Goal: Information Seeking & Learning: Compare options

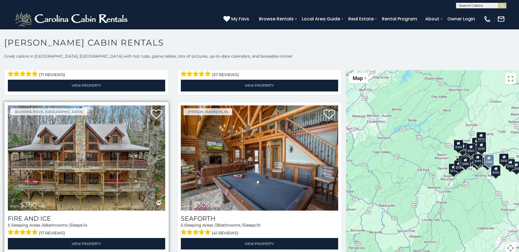
scroll to position [1566, 0]
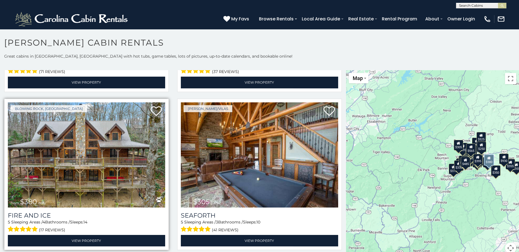
click at [105, 140] on img at bounding box center [86, 154] width 157 height 105
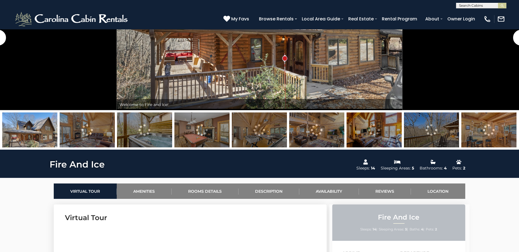
scroll to position [28, 0]
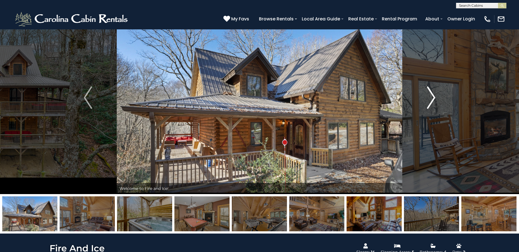
click at [432, 98] on img "Next" at bounding box center [431, 97] width 8 height 22
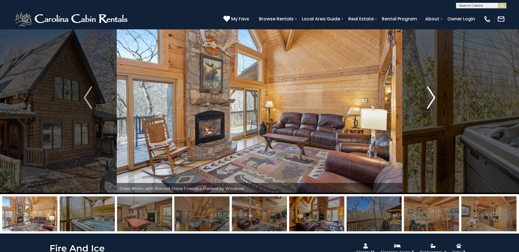
click at [432, 98] on img "Next" at bounding box center [431, 97] width 8 height 22
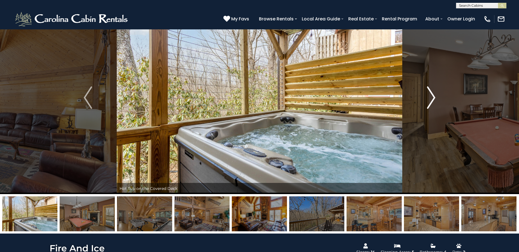
click at [432, 98] on img "Next" at bounding box center [431, 97] width 8 height 22
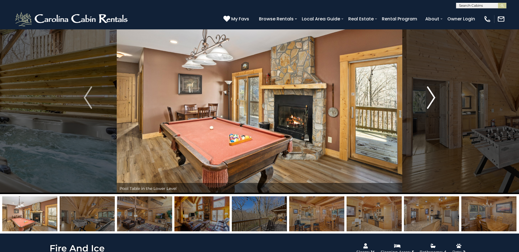
click at [432, 98] on img "Next" at bounding box center [431, 97] width 8 height 22
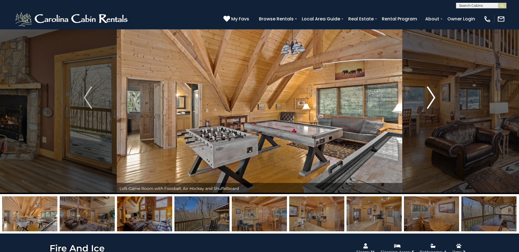
click at [432, 98] on img "Next" at bounding box center [431, 97] width 8 height 22
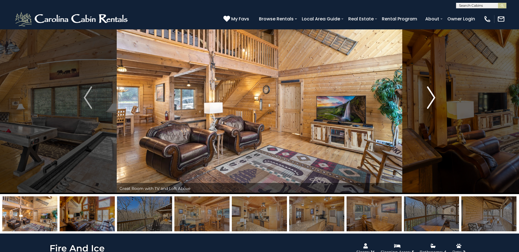
click at [432, 98] on img "Next" at bounding box center [431, 97] width 8 height 22
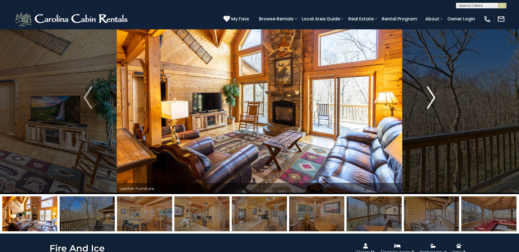
click at [432, 98] on img "Next" at bounding box center [431, 97] width 8 height 22
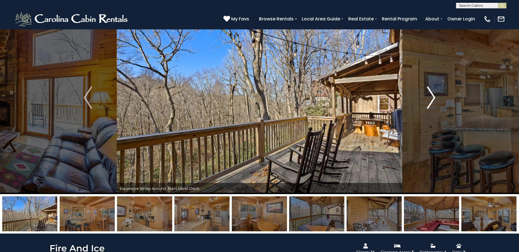
click at [432, 101] on img "Next" at bounding box center [431, 97] width 8 height 22
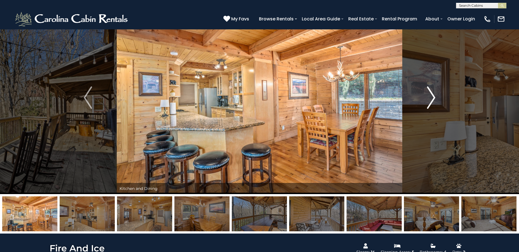
click at [432, 101] on img "Next" at bounding box center [431, 97] width 8 height 22
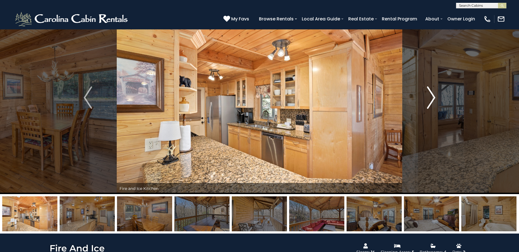
click at [432, 101] on img "Next" at bounding box center [431, 97] width 8 height 22
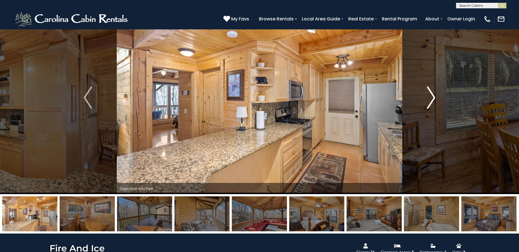
click at [432, 101] on img "Next" at bounding box center [431, 97] width 8 height 22
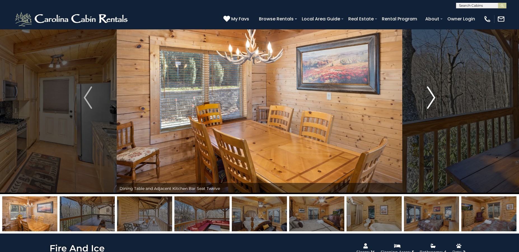
click at [431, 103] on img "Next" at bounding box center [431, 97] width 8 height 22
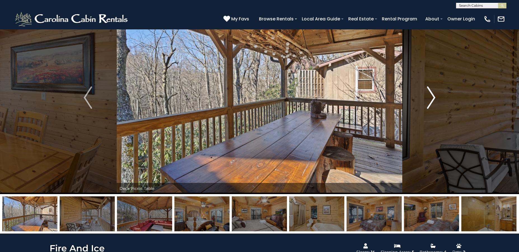
click at [431, 103] on img "Next" at bounding box center [431, 97] width 8 height 22
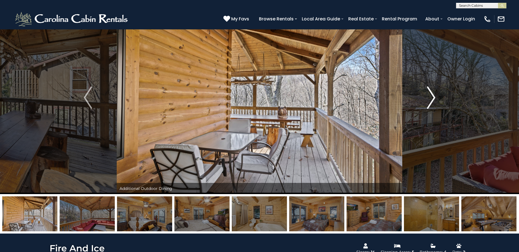
click at [431, 103] on img "Next" at bounding box center [431, 97] width 8 height 22
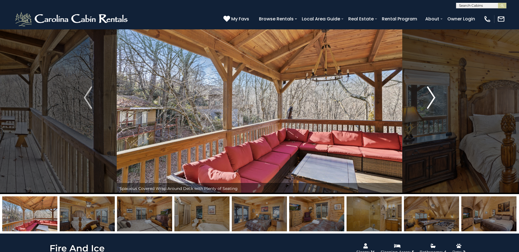
click at [431, 103] on img "Next" at bounding box center [431, 97] width 8 height 22
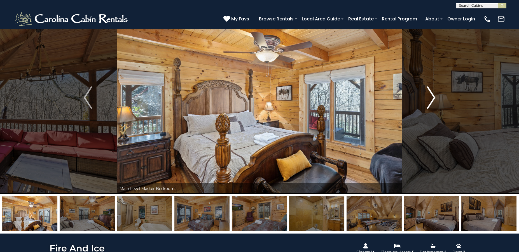
click at [431, 103] on img "Next" at bounding box center [431, 97] width 8 height 22
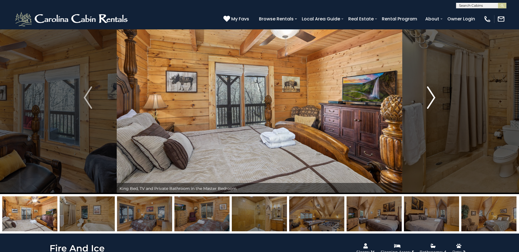
click at [431, 103] on img "Next" at bounding box center [431, 97] width 8 height 22
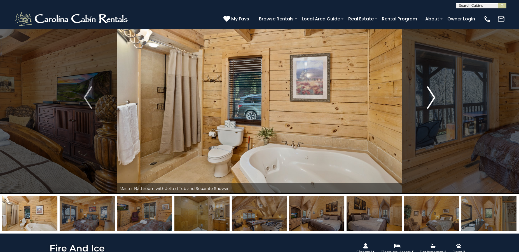
click at [430, 103] on img "Next" at bounding box center [431, 97] width 8 height 22
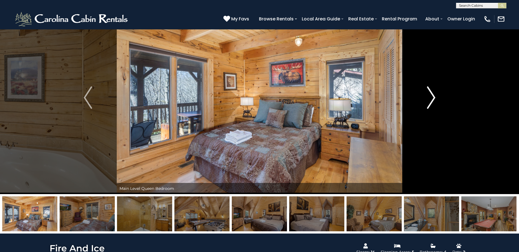
click at [430, 103] on img "Next" at bounding box center [431, 97] width 8 height 22
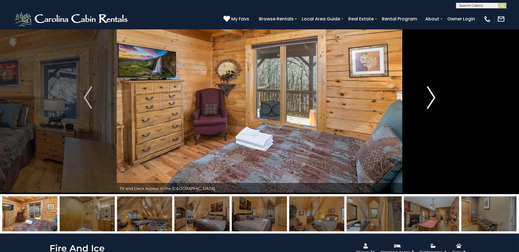
click at [430, 103] on img "Next" at bounding box center [431, 97] width 8 height 22
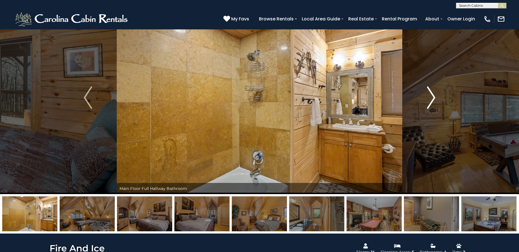
click at [430, 103] on img "Next" at bounding box center [431, 97] width 8 height 22
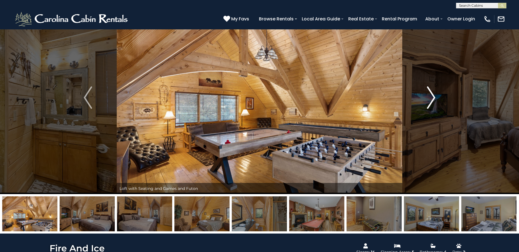
click at [429, 108] on img "Next" at bounding box center [431, 97] width 8 height 22
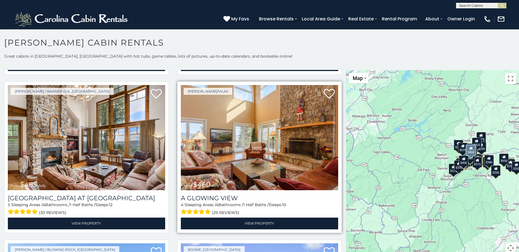
scroll to position [951, 0]
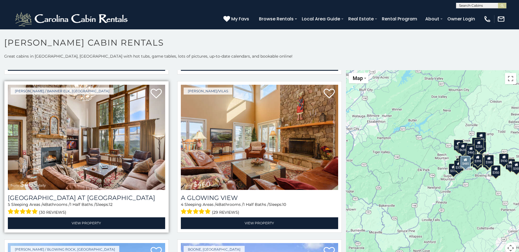
click at [109, 135] on img at bounding box center [86, 137] width 157 height 105
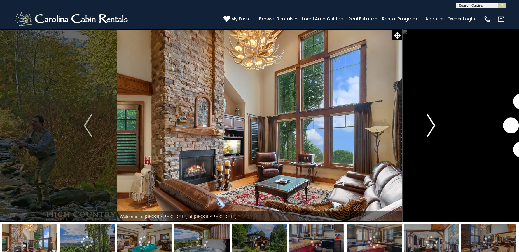
click at [433, 120] on img "Next" at bounding box center [431, 125] width 8 height 22
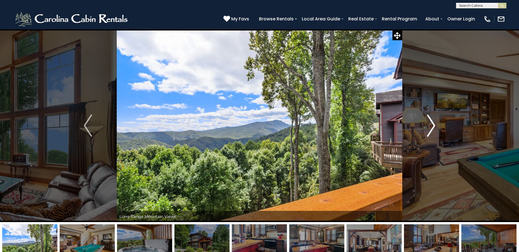
click at [433, 120] on img "Next" at bounding box center [431, 125] width 8 height 22
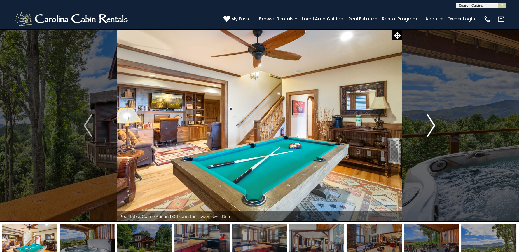
click at [433, 120] on img "Next" at bounding box center [431, 125] width 8 height 22
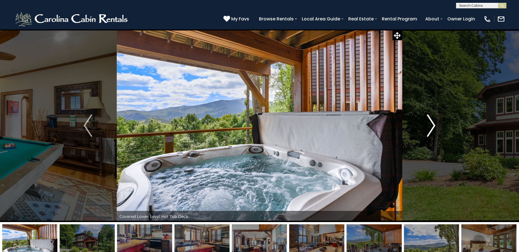
click at [433, 120] on img "Next" at bounding box center [431, 125] width 8 height 22
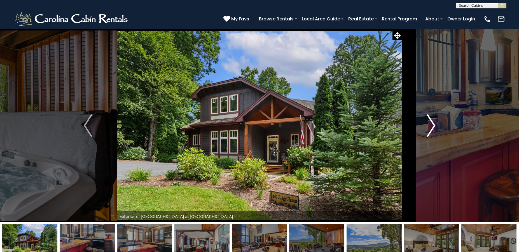
click at [433, 120] on img "Next" at bounding box center [431, 125] width 8 height 22
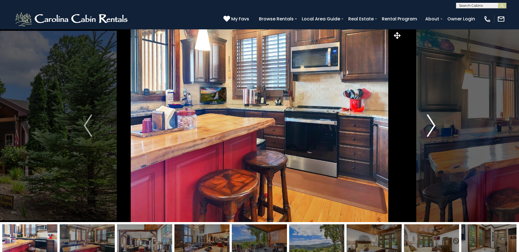
click at [433, 120] on img "Next" at bounding box center [431, 125] width 8 height 22
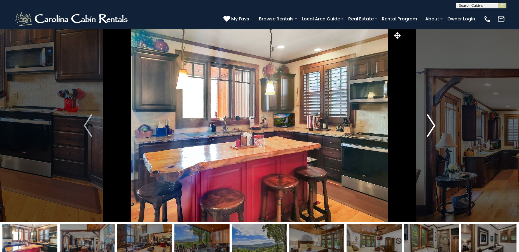
click at [433, 120] on img "Next" at bounding box center [431, 125] width 8 height 22
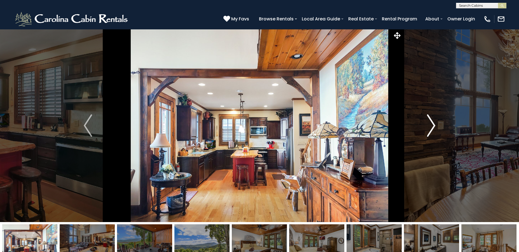
click at [433, 120] on img "Next" at bounding box center [431, 125] width 8 height 22
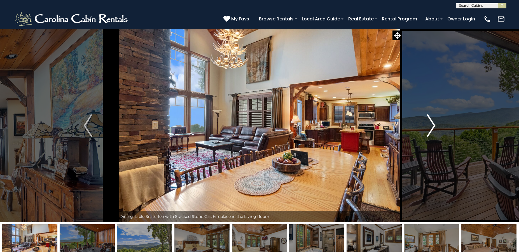
click at [434, 120] on img "Next" at bounding box center [431, 125] width 8 height 22
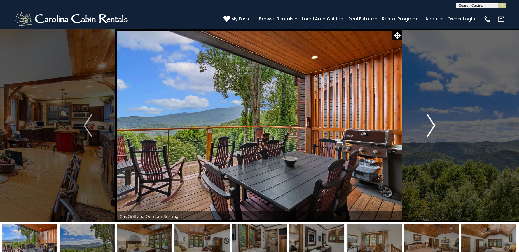
click at [434, 120] on img "Next" at bounding box center [431, 125] width 8 height 22
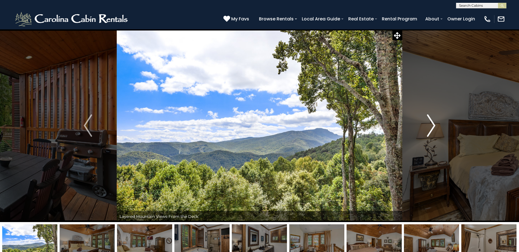
click at [434, 120] on img "Next" at bounding box center [431, 125] width 8 height 22
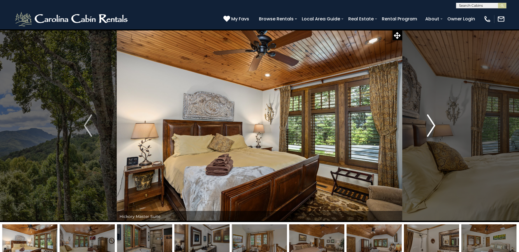
click at [434, 120] on img "Next" at bounding box center [431, 125] width 8 height 22
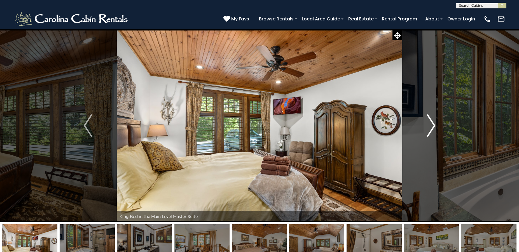
click at [434, 120] on img "Next" at bounding box center [431, 125] width 8 height 22
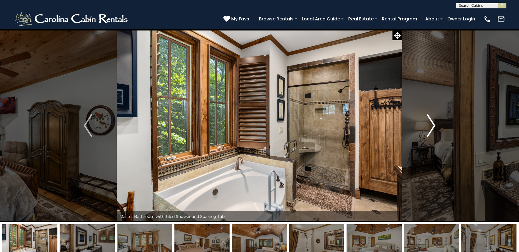
click at [434, 120] on img "Next" at bounding box center [431, 125] width 8 height 22
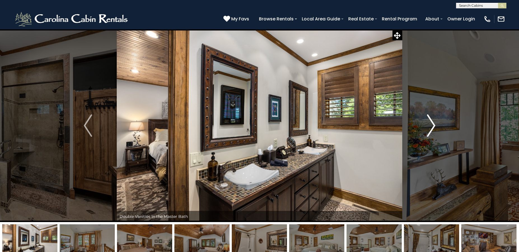
click at [434, 120] on img "Next" at bounding box center [431, 125] width 8 height 22
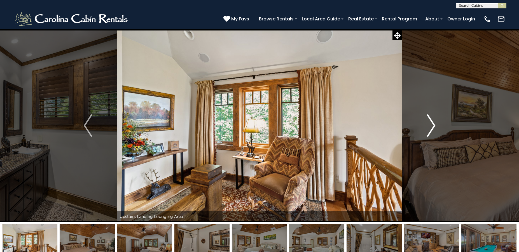
click at [434, 120] on img "Next" at bounding box center [431, 125] width 8 height 22
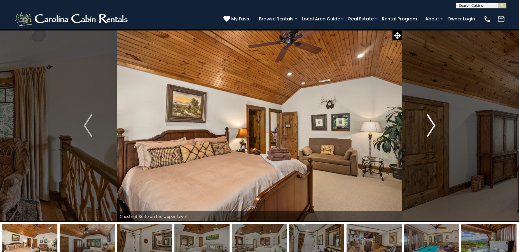
click at [434, 120] on img "Next" at bounding box center [431, 125] width 8 height 22
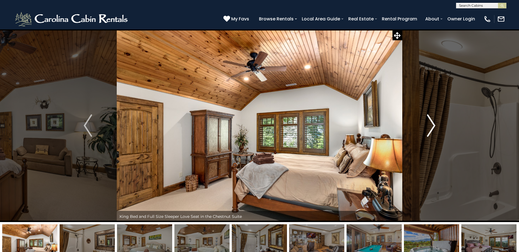
click at [434, 120] on img "Next" at bounding box center [431, 125] width 8 height 22
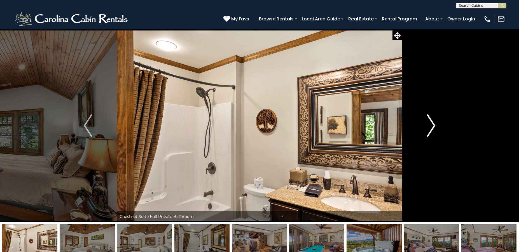
click at [434, 120] on img "Next" at bounding box center [431, 125] width 8 height 22
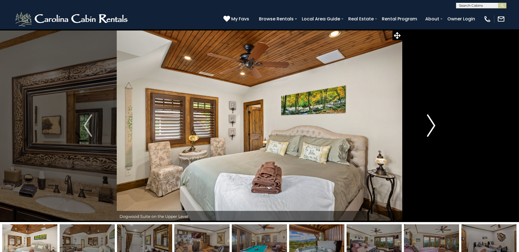
click at [434, 120] on img "Next" at bounding box center [431, 125] width 8 height 22
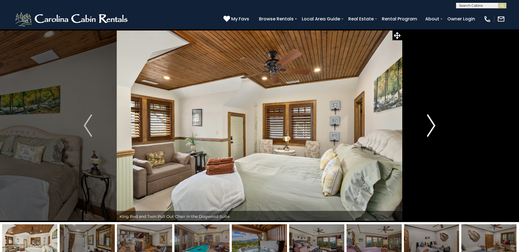
click at [434, 120] on img "Next" at bounding box center [431, 125] width 8 height 22
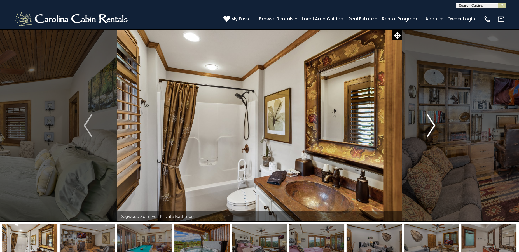
click at [434, 120] on img "Next" at bounding box center [431, 125] width 8 height 22
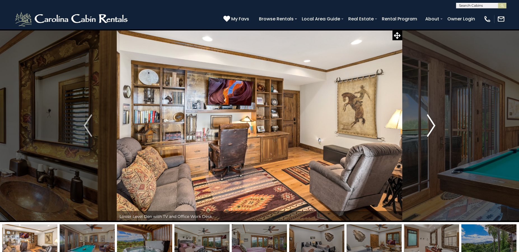
click at [434, 120] on img "Next" at bounding box center [431, 125] width 8 height 22
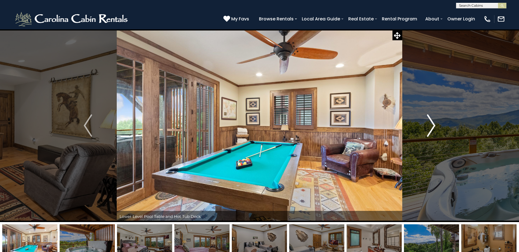
click at [434, 120] on img "Next" at bounding box center [431, 125] width 8 height 22
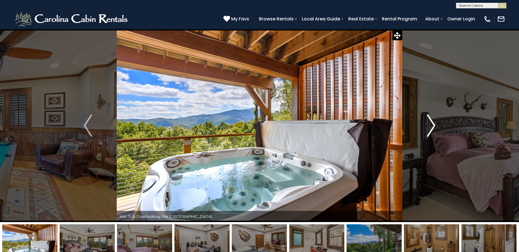
click at [434, 120] on img "Next" at bounding box center [431, 125] width 8 height 22
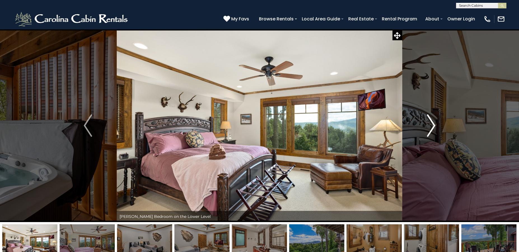
click at [434, 120] on img "Next" at bounding box center [431, 125] width 8 height 22
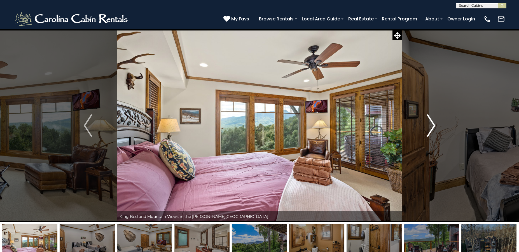
click at [436, 123] on button "Next" at bounding box center [431, 125] width 58 height 193
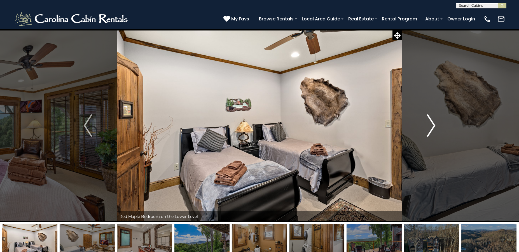
click at [433, 130] on img "Next" at bounding box center [431, 125] width 8 height 22
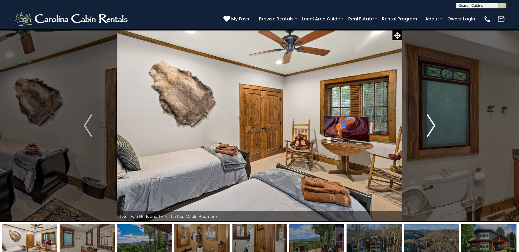
click at [433, 130] on img "Next" at bounding box center [431, 125] width 8 height 22
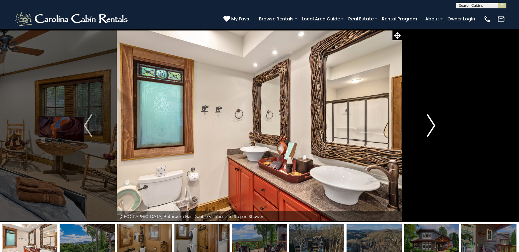
click at [433, 130] on img "Next" at bounding box center [431, 125] width 8 height 22
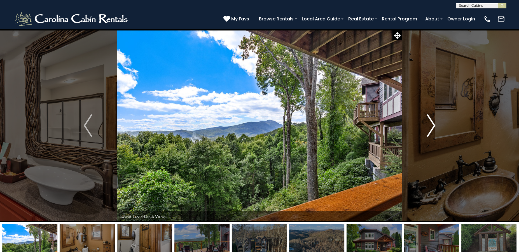
click at [433, 130] on img "Next" at bounding box center [431, 125] width 8 height 22
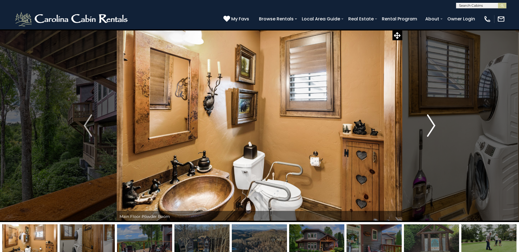
click at [433, 130] on img "Next" at bounding box center [431, 125] width 8 height 22
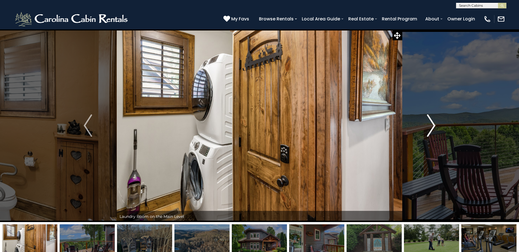
click at [433, 130] on img "Next" at bounding box center [431, 125] width 8 height 22
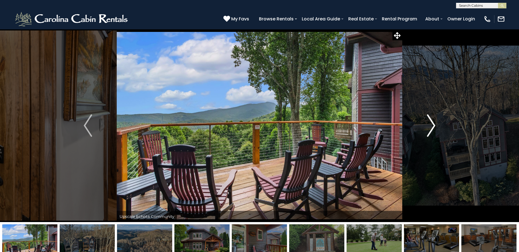
click at [433, 130] on img "Next" at bounding box center [431, 125] width 8 height 22
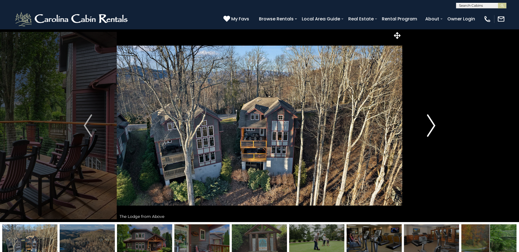
click at [432, 130] on img "Next" at bounding box center [431, 125] width 8 height 22
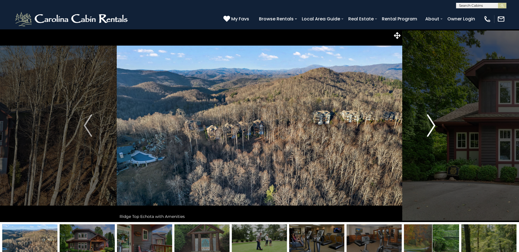
click at [432, 130] on img "Next" at bounding box center [431, 125] width 8 height 22
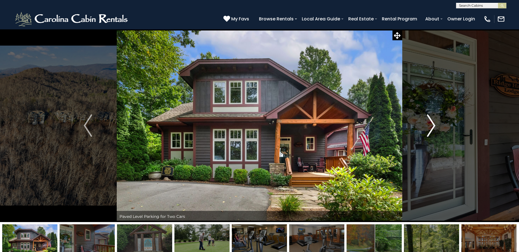
click at [432, 130] on img "Next" at bounding box center [431, 125] width 8 height 22
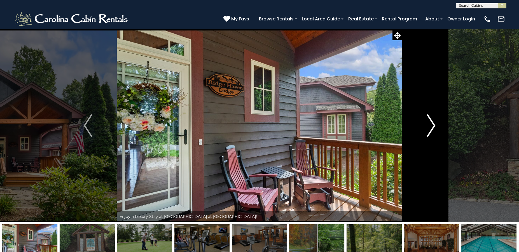
click at [432, 130] on img "Next" at bounding box center [431, 125] width 8 height 22
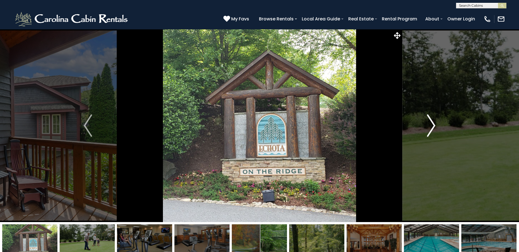
click at [432, 130] on img "Next" at bounding box center [431, 125] width 8 height 22
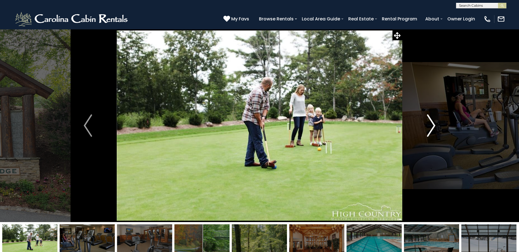
click at [432, 130] on img "Next" at bounding box center [431, 125] width 8 height 22
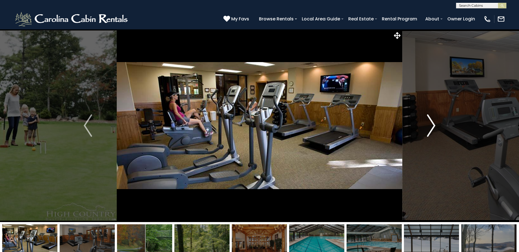
click at [432, 130] on img "Next" at bounding box center [431, 125] width 8 height 22
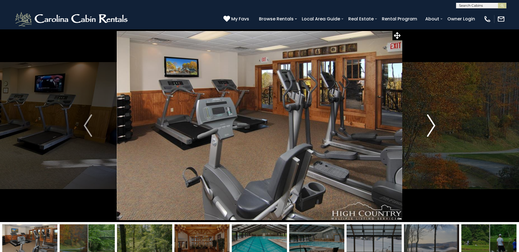
click at [432, 130] on img "Next" at bounding box center [431, 125] width 8 height 22
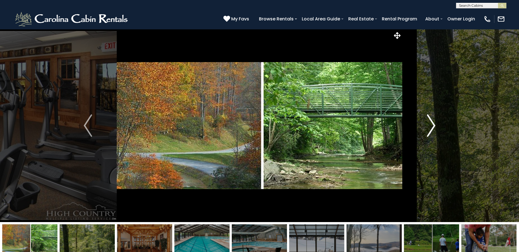
click at [432, 130] on img "Next" at bounding box center [431, 125] width 8 height 22
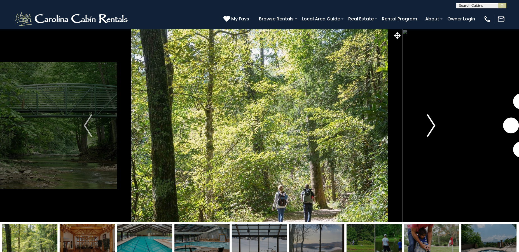
click at [432, 130] on img "Next" at bounding box center [431, 125] width 8 height 22
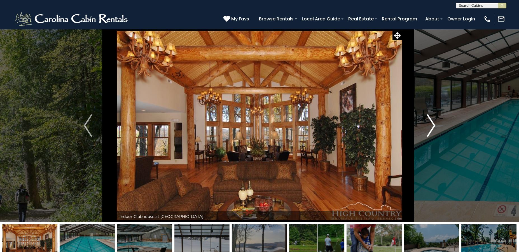
click at [433, 115] on img "Next" at bounding box center [431, 125] width 8 height 22
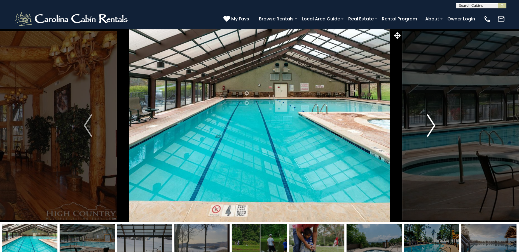
click at [431, 133] on img "Next" at bounding box center [431, 125] width 8 height 22
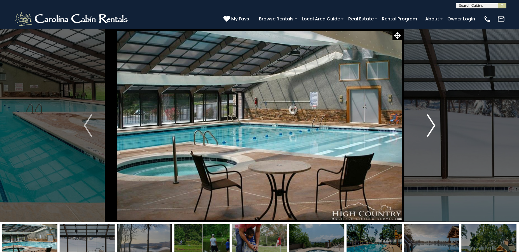
click at [431, 133] on img "Next" at bounding box center [431, 125] width 8 height 22
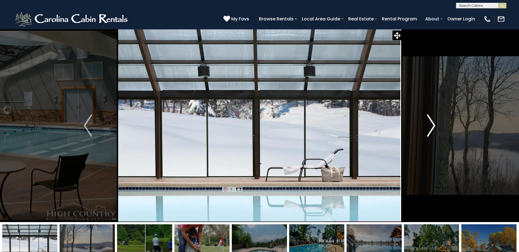
click at [431, 133] on img "Next" at bounding box center [431, 125] width 8 height 22
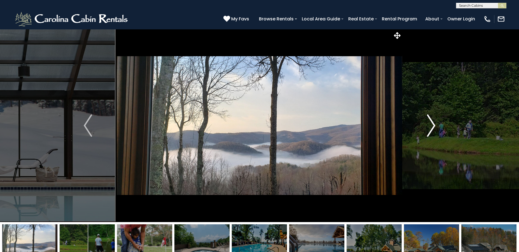
click at [432, 132] on img "Next" at bounding box center [431, 125] width 8 height 22
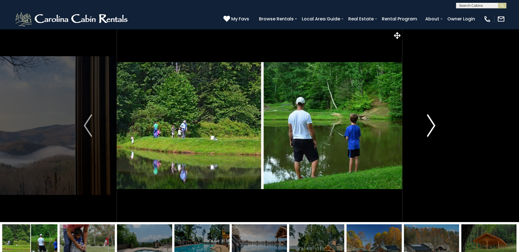
click at [431, 130] on img "Next" at bounding box center [431, 125] width 8 height 22
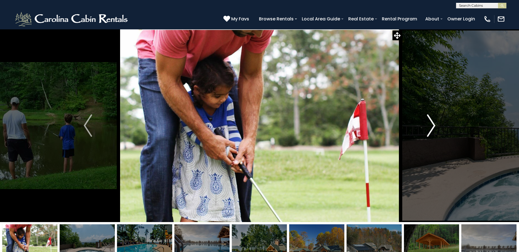
click at [431, 130] on img "Next" at bounding box center [431, 125] width 8 height 22
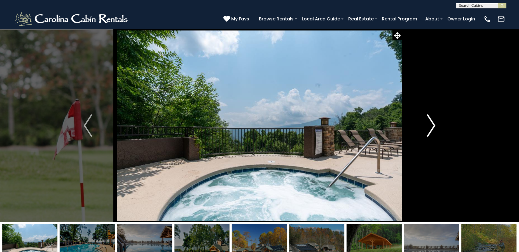
click at [431, 130] on img "Next" at bounding box center [431, 125] width 8 height 22
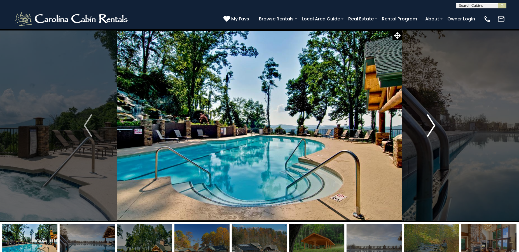
click at [431, 130] on img "Next" at bounding box center [431, 125] width 8 height 22
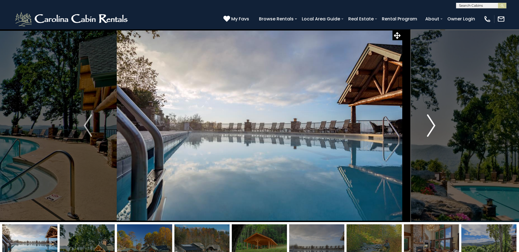
click at [431, 130] on img "Next" at bounding box center [431, 125] width 8 height 22
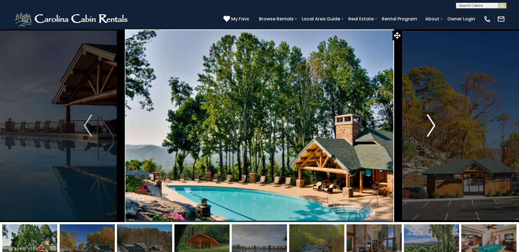
click at [431, 130] on img "Next" at bounding box center [431, 125] width 8 height 22
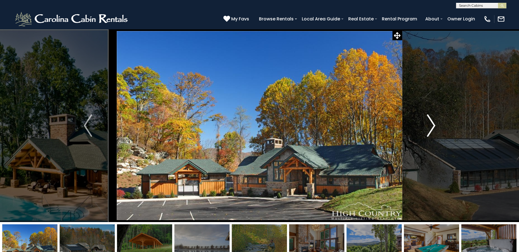
click at [431, 130] on img "Next" at bounding box center [431, 125] width 8 height 22
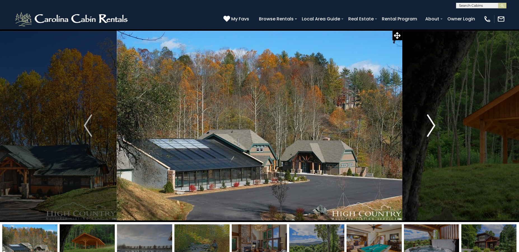
click at [431, 130] on img "Next" at bounding box center [431, 125] width 8 height 22
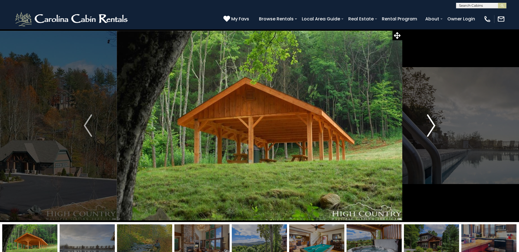
click at [431, 130] on img "Next" at bounding box center [431, 125] width 8 height 22
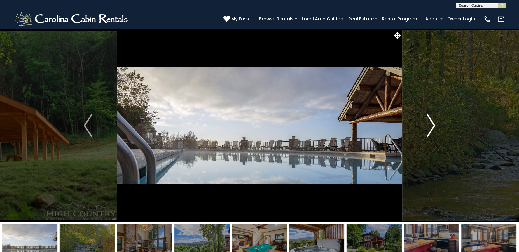
click at [431, 130] on img "Next" at bounding box center [431, 125] width 8 height 22
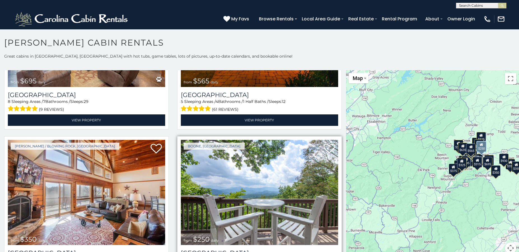
scroll to position [1399, 0]
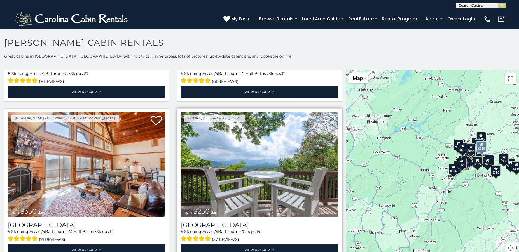
click at [247, 160] on img at bounding box center [259, 164] width 157 height 105
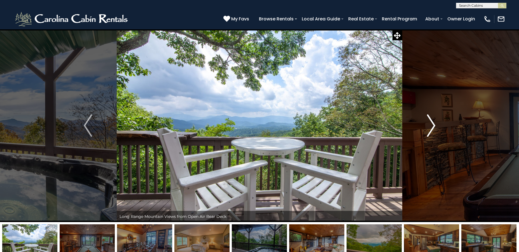
click at [432, 126] on img "Next" at bounding box center [431, 125] width 8 height 22
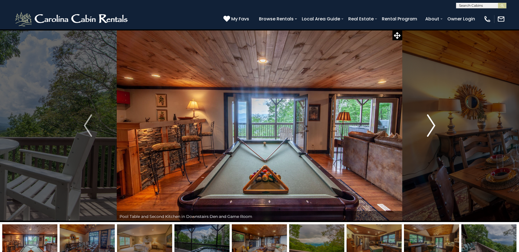
click at [432, 126] on img "Next" at bounding box center [431, 125] width 8 height 22
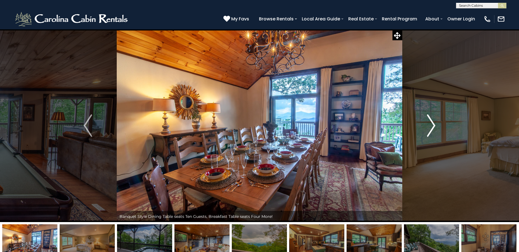
click at [432, 126] on img "Next" at bounding box center [431, 125] width 8 height 22
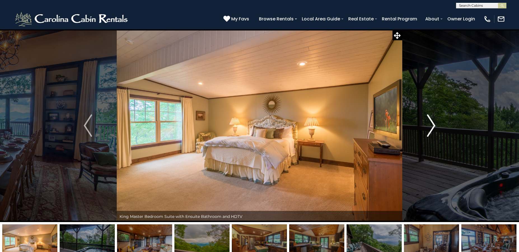
click at [432, 126] on img "Next" at bounding box center [431, 125] width 8 height 22
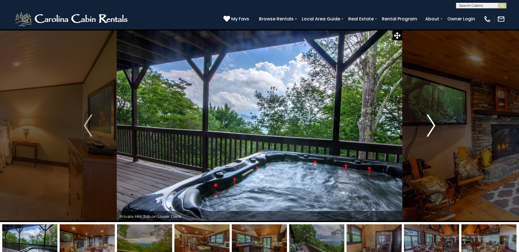
click at [432, 126] on img "Next" at bounding box center [431, 125] width 8 height 22
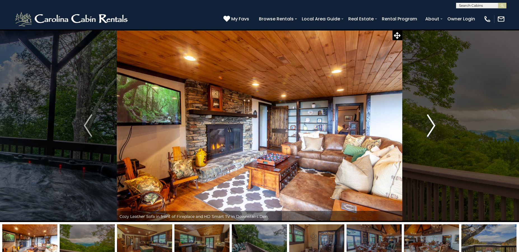
click at [432, 126] on img "Next" at bounding box center [431, 125] width 8 height 22
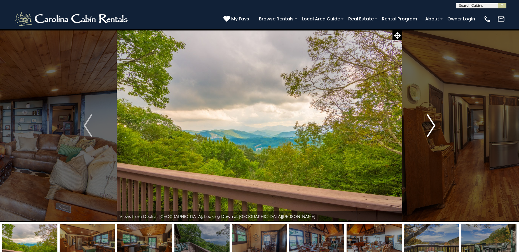
click at [432, 126] on img "Next" at bounding box center [431, 125] width 8 height 22
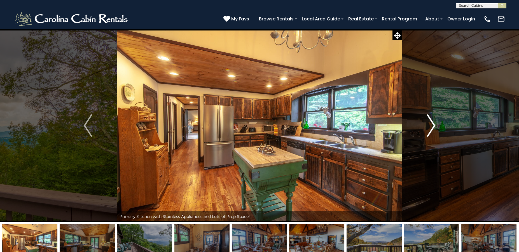
click at [432, 126] on img "Next" at bounding box center [431, 125] width 8 height 22
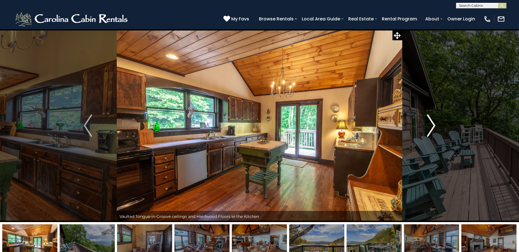
click at [432, 126] on img "Next" at bounding box center [431, 125] width 8 height 22
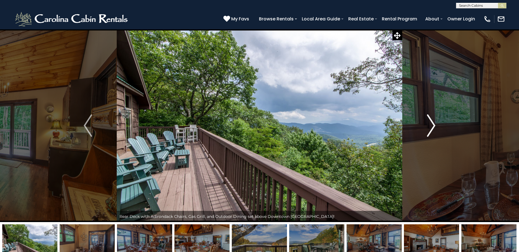
click at [432, 126] on img "Next" at bounding box center [431, 125] width 8 height 22
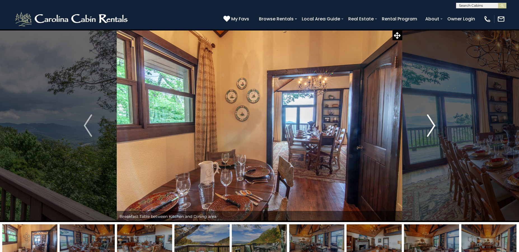
click at [432, 126] on img "Next" at bounding box center [431, 125] width 8 height 22
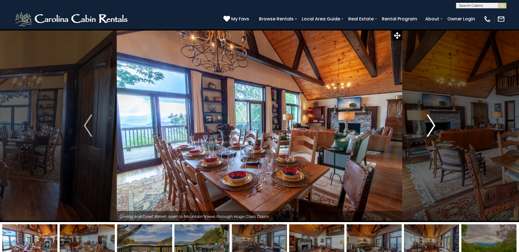
click at [432, 126] on img "Next" at bounding box center [431, 125] width 8 height 22
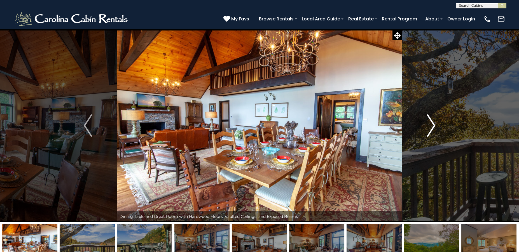
click at [432, 126] on img "Next" at bounding box center [431, 125] width 8 height 22
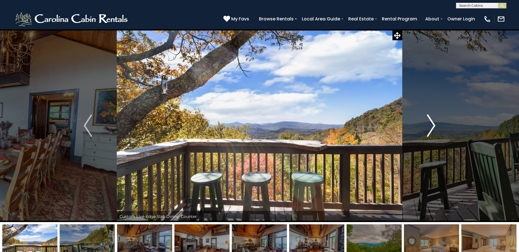
click at [432, 126] on img "Next" at bounding box center [431, 125] width 8 height 22
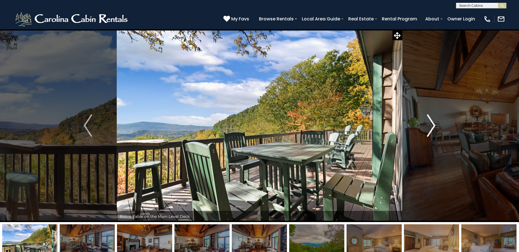
click at [432, 126] on img "Next" at bounding box center [431, 125] width 8 height 22
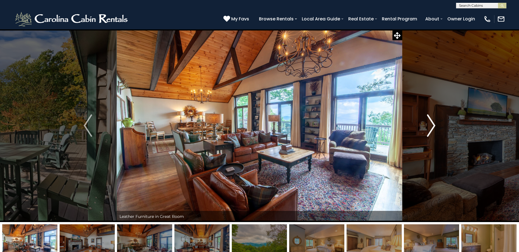
click at [432, 126] on img "Next" at bounding box center [431, 125] width 8 height 22
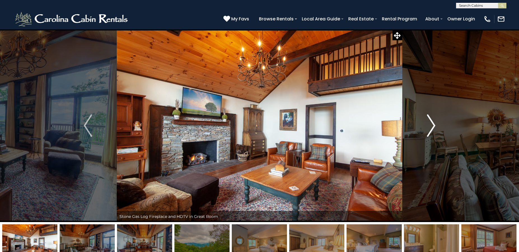
click at [432, 126] on img "Next" at bounding box center [431, 125] width 8 height 22
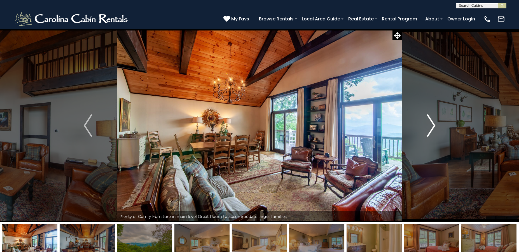
click at [436, 123] on button "Next" at bounding box center [431, 125] width 58 height 193
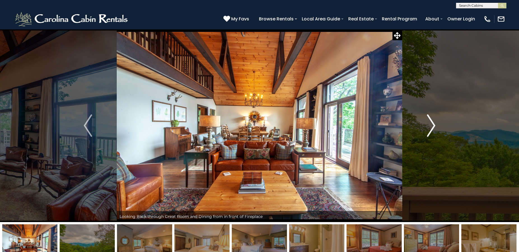
click at [436, 123] on button "Next" at bounding box center [431, 125] width 58 height 193
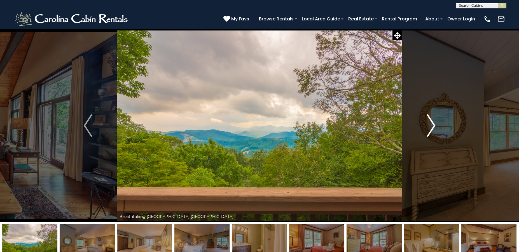
click at [436, 123] on button "Next" at bounding box center [431, 125] width 58 height 193
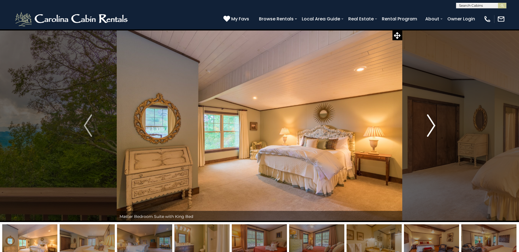
click at [436, 123] on button "Next" at bounding box center [431, 125] width 58 height 193
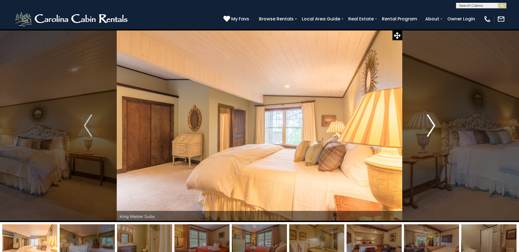
click at [436, 123] on button "Next" at bounding box center [431, 125] width 58 height 193
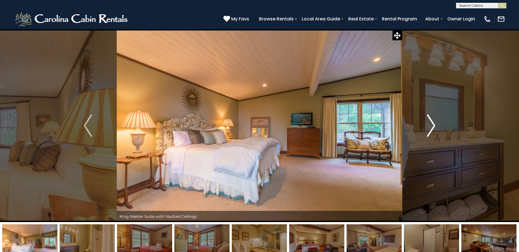
click at [436, 123] on button "Next" at bounding box center [431, 125] width 58 height 193
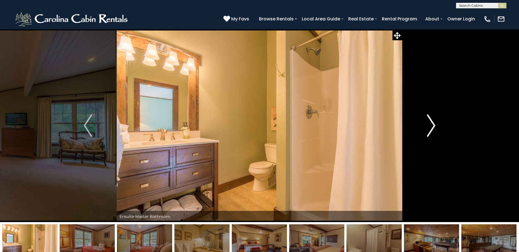
click at [436, 123] on button "Next" at bounding box center [431, 125] width 58 height 193
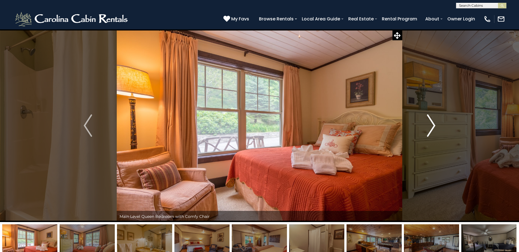
click at [436, 123] on button "Next" at bounding box center [431, 125] width 58 height 193
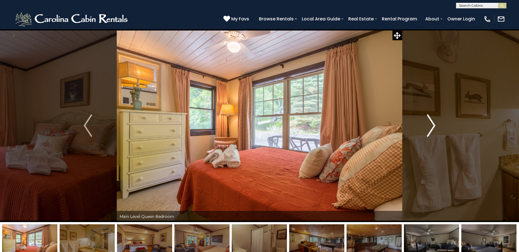
click at [436, 123] on button "Next" at bounding box center [431, 125] width 58 height 193
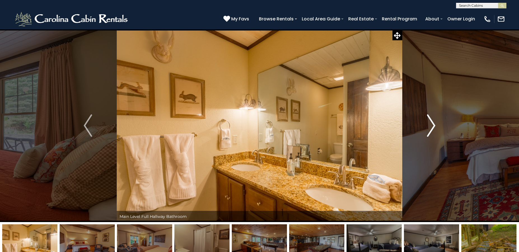
click at [436, 123] on button "Next" at bounding box center [431, 125] width 58 height 193
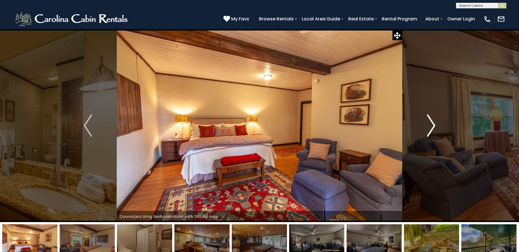
click at [436, 123] on button "Next" at bounding box center [431, 125] width 58 height 193
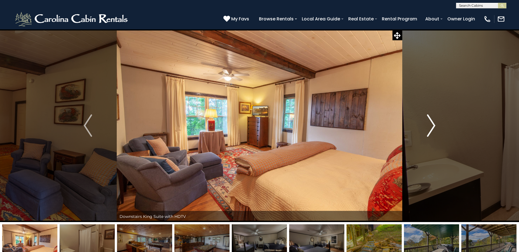
click at [436, 123] on button "Next" at bounding box center [431, 125] width 58 height 193
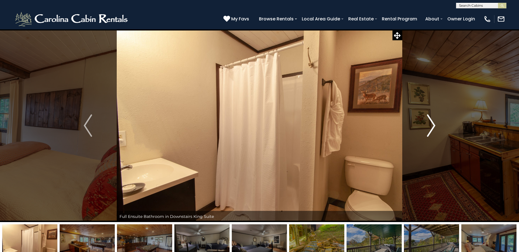
click at [436, 123] on button "Next" at bounding box center [431, 125] width 58 height 193
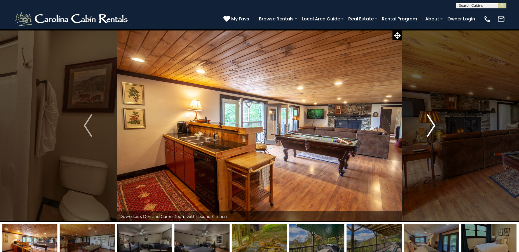
click at [436, 123] on button "Next" at bounding box center [431, 125] width 58 height 193
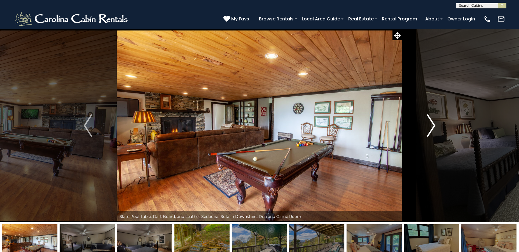
click at [436, 123] on button "Next" at bounding box center [431, 125] width 58 height 193
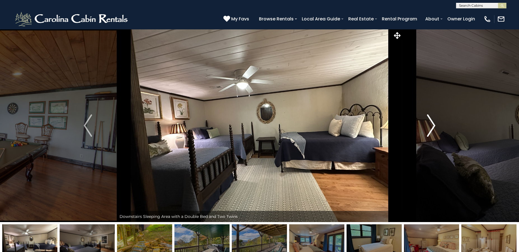
click at [432, 121] on img "Next" at bounding box center [431, 125] width 8 height 22
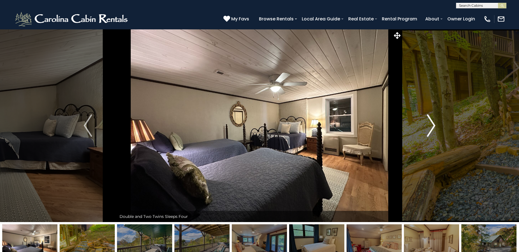
click at [437, 125] on button "Next" at bounding box center [431, 125] width 58 height 193
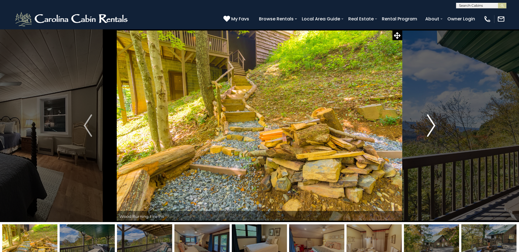
click at [432, 126] on img "Next" at bounding box center [431, 125] width 8 height 22
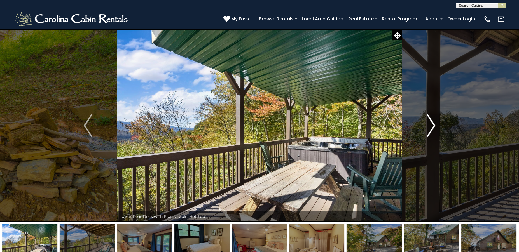
click at [432, 126] on img "Next" at bounding box center [431, 125] width 8 height 22
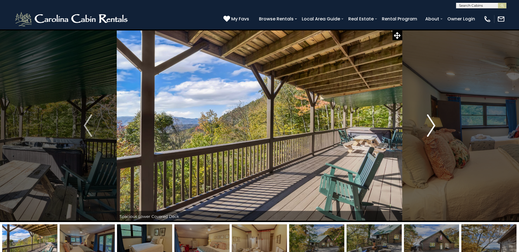
click at [432, 126] on img "Next" at bounding box center [431, 125] width 8 height 22
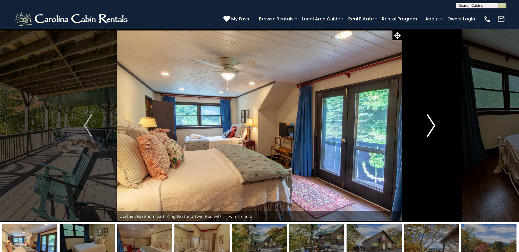
click at [432, 126] on img "Next" at bounding box center [431, 125] width 8 height 22
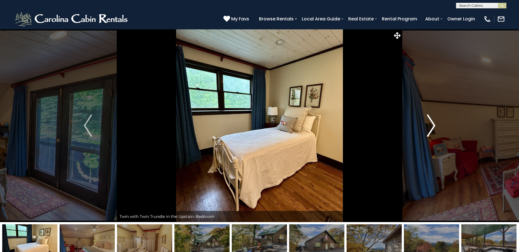
click at [432, 126] on img "Next" at bounding box center [431, 125] width 8 height 22
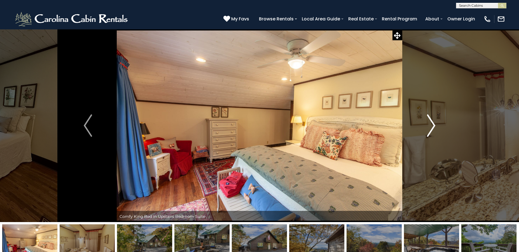
click at [432, 126] on img "Next" at bounding box center [431, 125] width 8 height 22
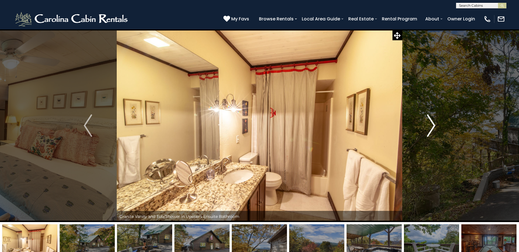
click at [432, 126] on img "Next" at bounding box center [431, 125] width 8 height 22
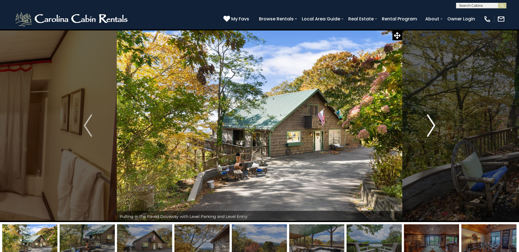
click at [432, 126] on img "Next" at bounding box center [431, 125] width 8 height 22
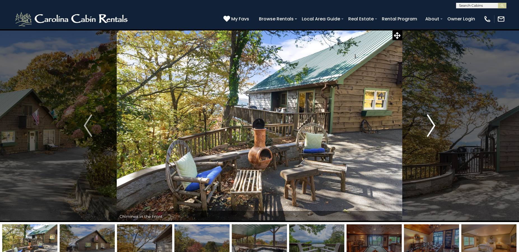
click at [432, 126] on img "Next" at bounding box center [431, 125] width 8 height 22
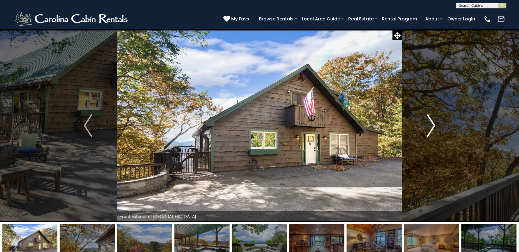
click at [432, 126] on img "Next" at bounding box center [431, 125] width 8 height 22
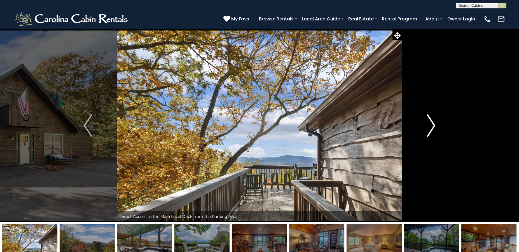
click at [432, 126] on img "Next" at bounding box center [431, 125] width 8 height 22
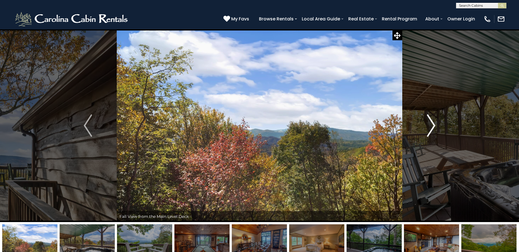
click at [432, 126] on img "Next" at bounding box center [431, 125] width 8 height 22
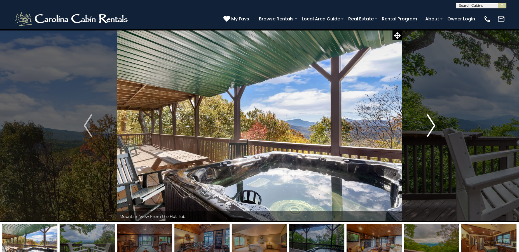
click at [432, 126] on img "Next" at bounding box center [431, 125] width 8 height 22
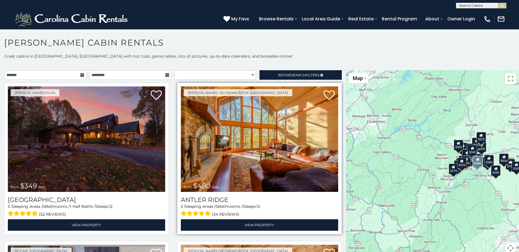
click at [260, 150] on img at bounding box center [259, 138] width 157 height 105
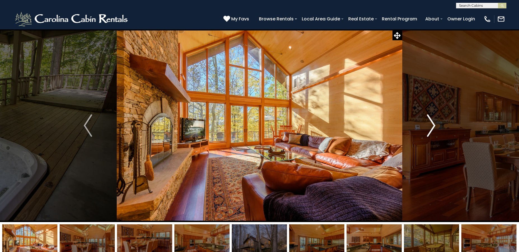
click at [430, 124] on img "Next" at bounding box center [431, 125] width 8 height 22
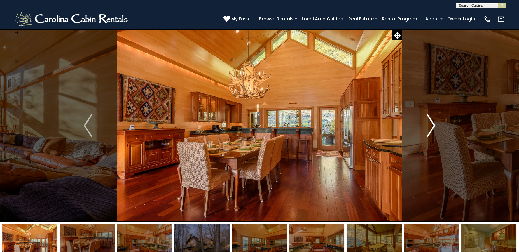
click at [430, 124] on img "Next" at bounding box center [431, 125] width 8 height 22
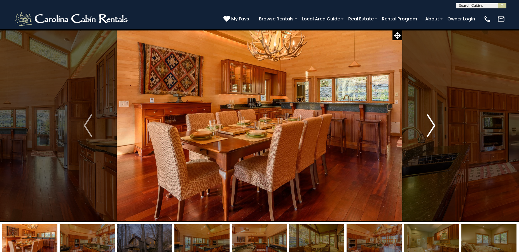
click at [430, 124] on img "Next" at bounding box center [431, 125] width 8 height 22
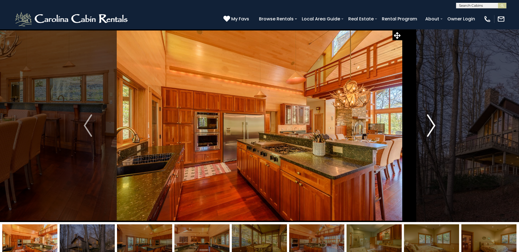
click at [430, 124] on img "Next" at bounding box center [431, 125] width 8 height 22
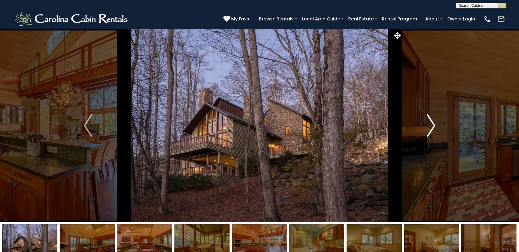
click at [430, 124] on img "Next" at bounding box center [431, 125] width 8 height 22
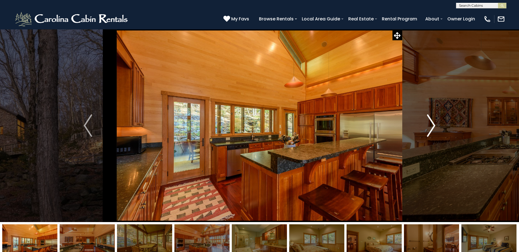
click at [430, 124] on img "Next" at bounding box center [431, 125] width 8 height 22
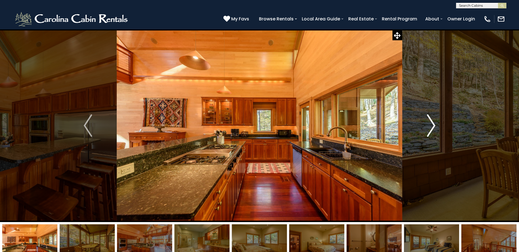
click at [430, 124] on img "Next" at bounding box center [431, 125] width 8 height 22
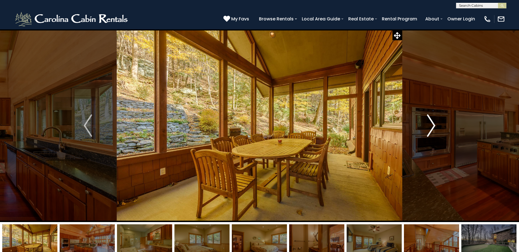
click at [431, 125] on img "Next" at bounding box center [431, 125] width 8 height 22
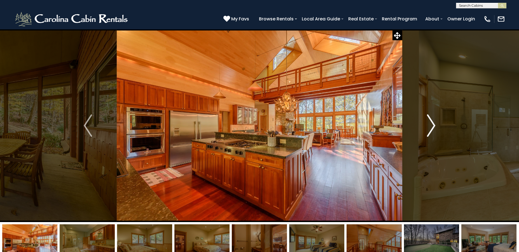
click at [431, 125] on img "Next" at bounding box center [431, 125] width 8 height 22
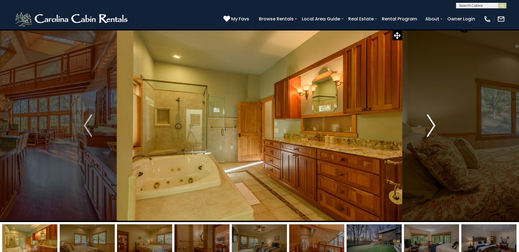
click at [431, 125] on img "Next" at bounding box center [431, 125] width 8 height 22
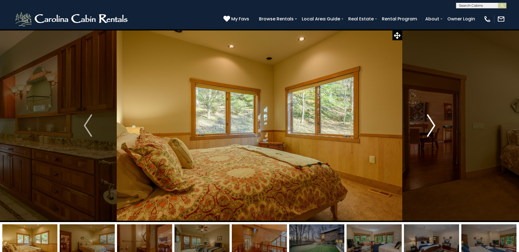
click at [431, 125] on img "Next" at bounding box center [431, 125] width 8 height 22
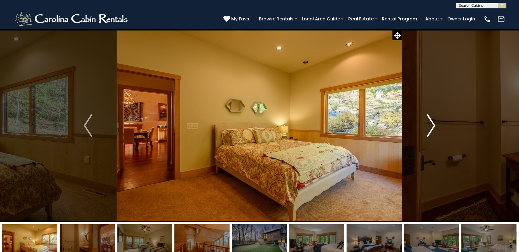
click at [431, 125] on img "Next" at bounding box center [431, 125] width 8 height 22
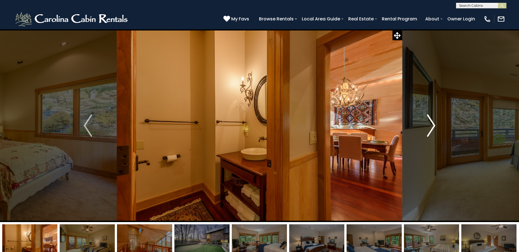
click at [431, 125] on img "Next" at bounding box center [431, 125] width 8 height 22
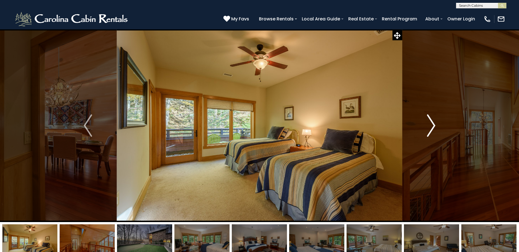
click at [427, 131] on img "Next" at bounding box center [431, 125] width 8 height 22
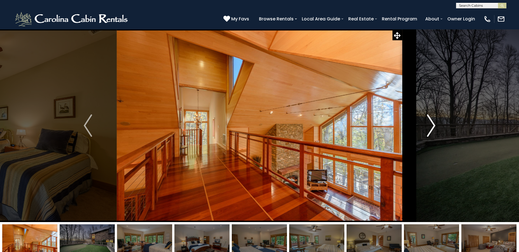
click at [427, 131] on img "Next" at bounding box center [431, 125] width 8 height 22
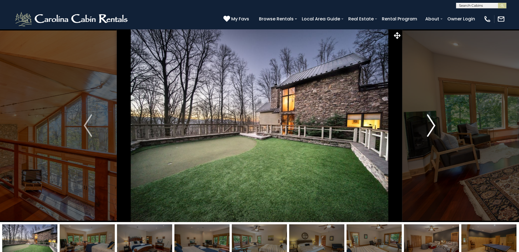
click at [427, 131] on img "Next" at bounding box center [431, 125] width 8 height 22
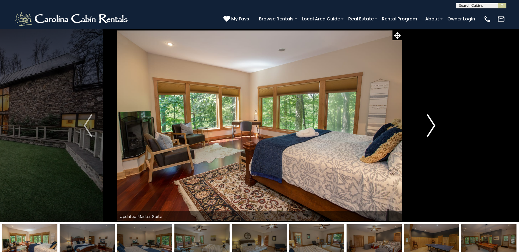
click at [427, 131] on img "Next" at bounding box center [431, 125] width 8 height 22
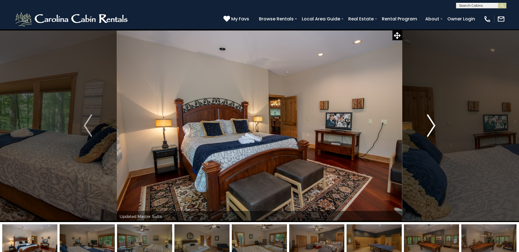
click at [427, 131] on img "Next" at bounding box center [431, 125] width 8 height 22
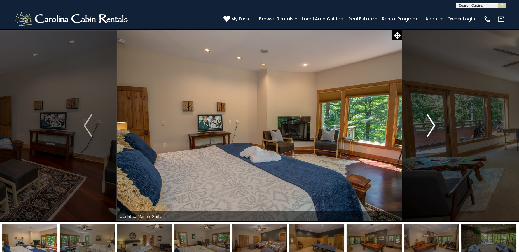
click at [427, 131] on img "Next" at bounding box center [431, 125] width 8 height 22
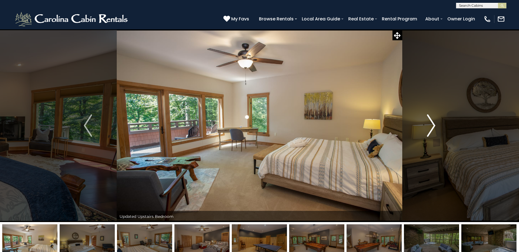
click at [427, 131] on img "Next" at bounding box center [431, 125] width 8 height 22
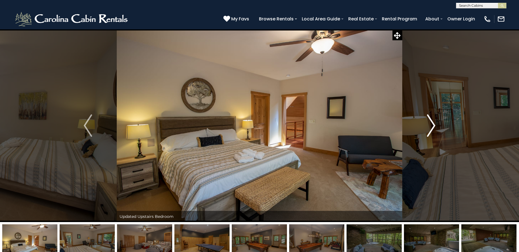
click at [427, 131] on img "Next" at bounding box center [431, 125] width 8 height 22
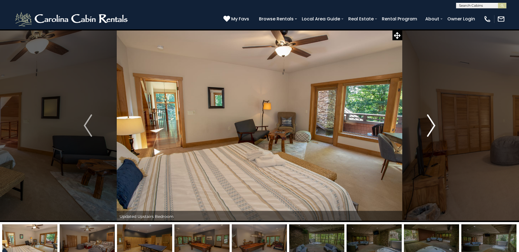
click at [427, 131] on img "Next" at bounding box center [431, 125] width 8 height 22
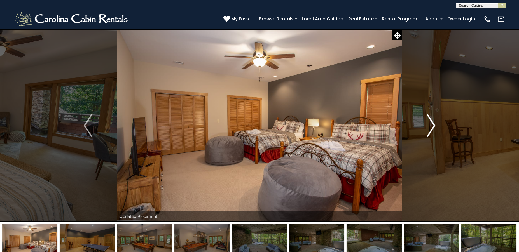
click at [427, 131] on img "Next" at bounding box center [431, 125] width 8 height 22
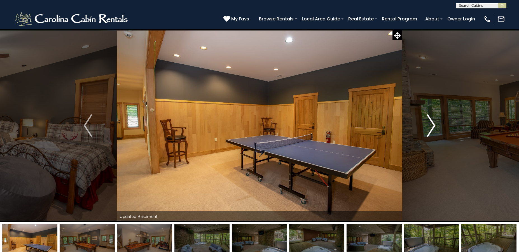
click at [427, 131] on img "Next" at bounding box center [431, 125] width 8 height 22
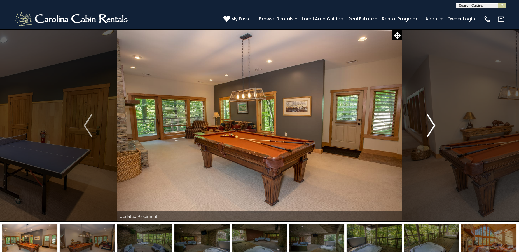
click at [427, 131] on img "Next" at bounding box center [431, 125] width 8 height 22
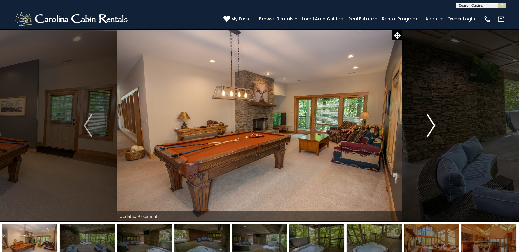
click at [427, 131] on img "Next" at bounding box center [431, 125] width 8 height 22
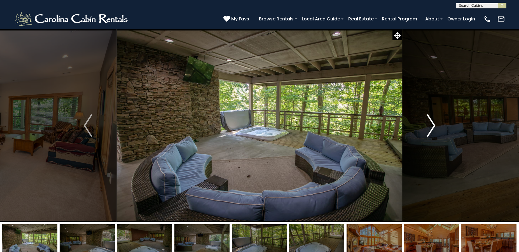
click at [435, 124] on button "Next" at bounding box center [431, 125] width 58 height 193
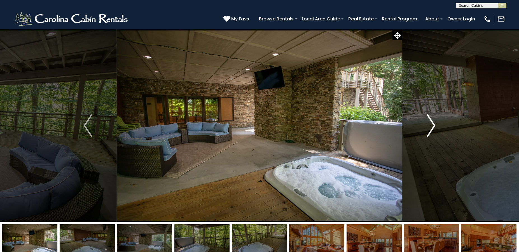
click at [435, 124] on button "Next" at bounding box center [431, 125] width 58 height 193
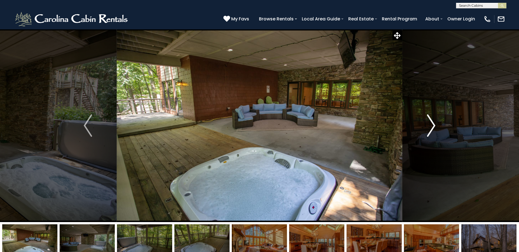
click at [435, 124] on button "Next" at bounding box center [431, 125] width 58 height 193
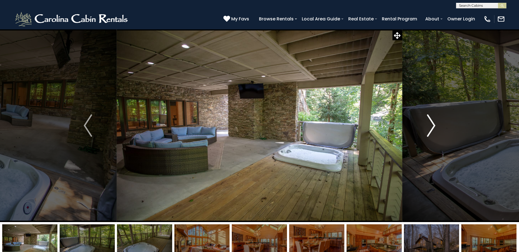
click at [435, 124] on button "Next" at bounding box center [431, 125] width 58 height 193
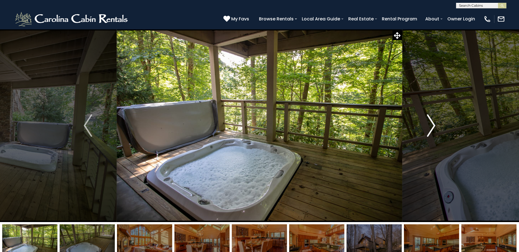
click at [435, 124] on button "Next" at bounding box center [431, 125] width 58 height 193
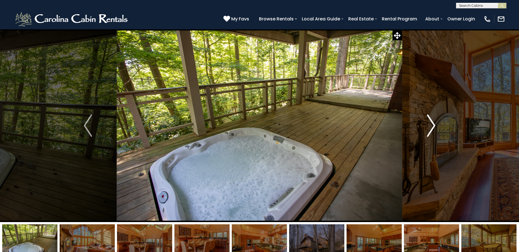
click at [435, 124] on button "Next" at bounding box center [431, 125] width 58 height 193
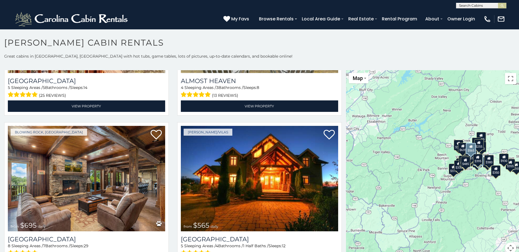
scroll to position [1231, 0]
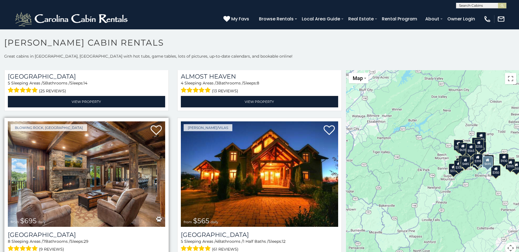
click at [110, 183] on img at bounding box center [86, 173] width 157 height 105
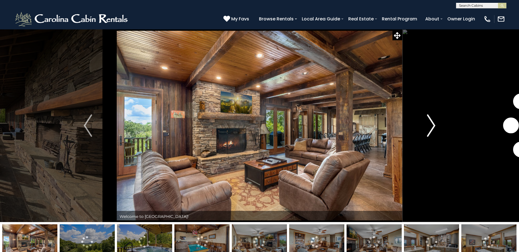
click at [431, 126] on img "Next" at bounding box center [431, 125] width 8 height 22
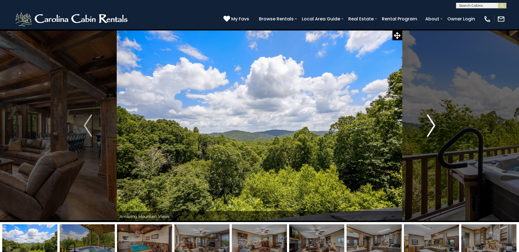
click at [432, 127] on img "Next" at bounding box center [431, 125] width 8 height 22
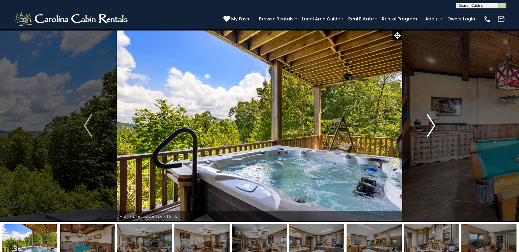
click at [432, 128] on img "Next" at bounding box center [431, 125] width 8 height 22
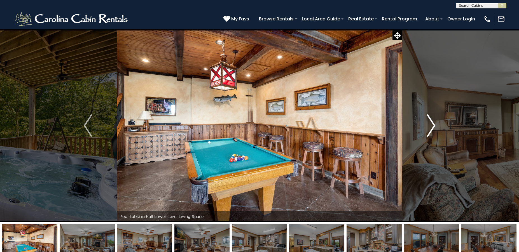
click at [432, 128] on img "Next" at bounding box center [431, 125] width 8 height 22
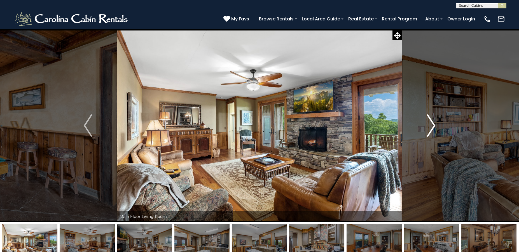
click at [432, 128] on img "Next" at bounding box center [431, 125] width 8 height 22
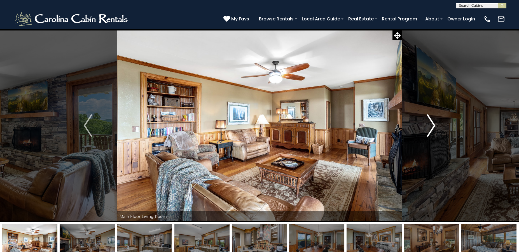
click at [432, 128] on img "Next" at bounding box center [431, 125] width 8 height 22
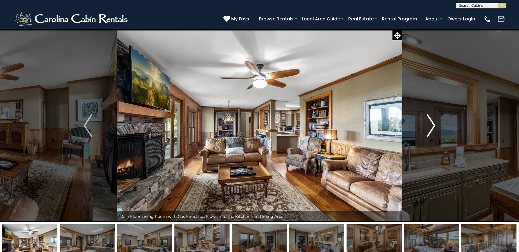
click at [432, 128] on img "Next" at bounding box center [431, 125] width 8 height 22
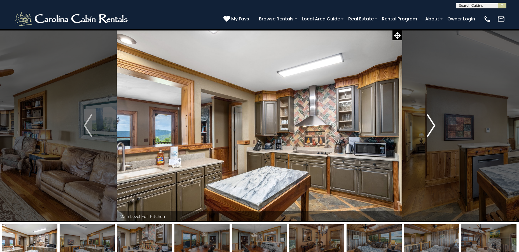
click at [432, 128] on img "Next" at bounding box center [431, 125] width 8 height 22
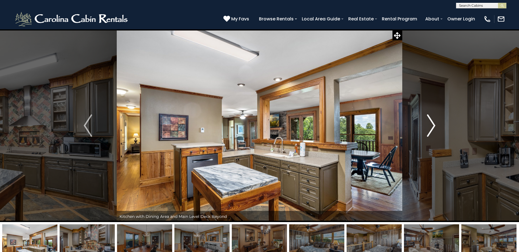
click at [432, 128] on img "Next" at bounding box center [431, 125] width 8 height 22
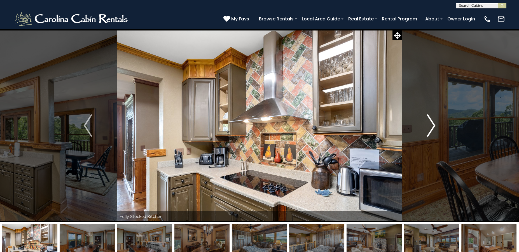
click at [432, 128] on img "Next" at bounding box center [431, 125] width 8 height 22
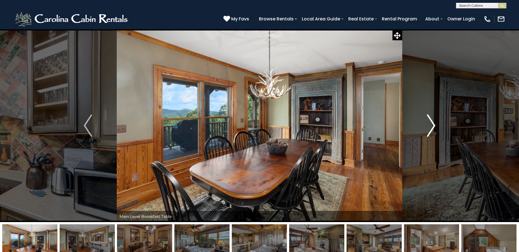
click at [432, 128] on img "Next" at bounding box center [431, 125] width 8 height 22
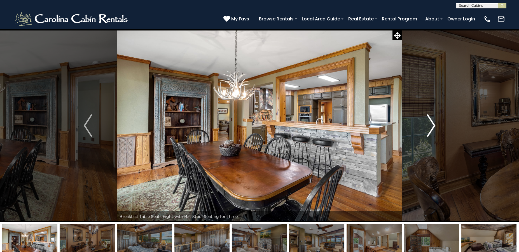
click at [432, 128] on img "Next" at bounding box center [431, 125] width 8 height 22
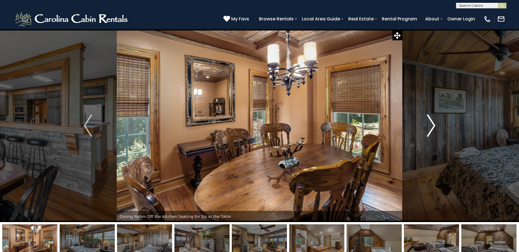
click at [432, 128] on img "Next" at bounding box center [431, 125] width 8 height 22
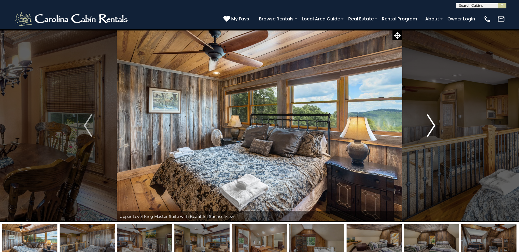
click at [432, 128] on img "Next" at bounding box center [431, 125] width 8 height 22
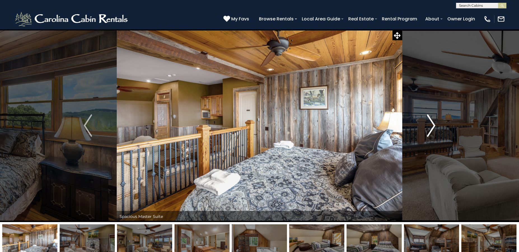
click at [432, 128] on img "Next" at bounding box center [431, 125] width 8 height 22
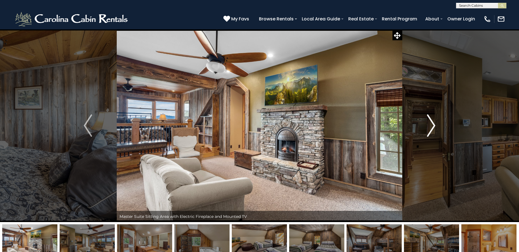
click at [432, 128] on img "Next" at bounding box center [431, 125] width 8 height 22
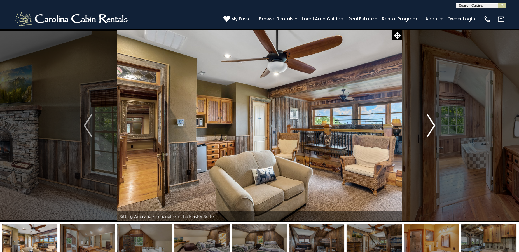
click at [432, 128] on img "Next" at bounding box center [431, 125] width 8 height 22
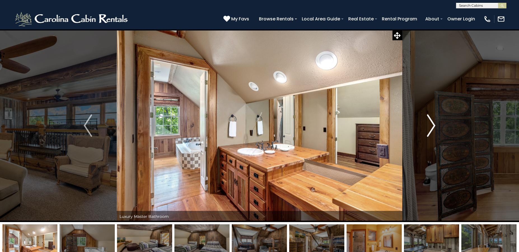
click at [432, 128] on img "Next" at bounding box center [431, 125] width 8 height 22
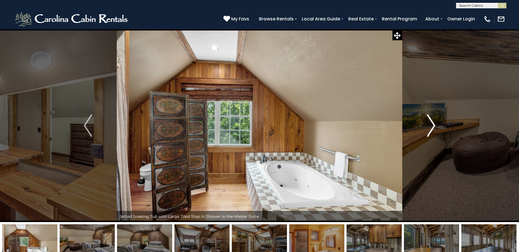
click at [432, 128] on img "Next" at bounding box center [431, 125] width 8 height 22
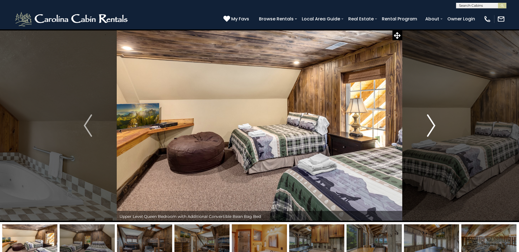
click at [432, 128] on img "Next" at bounding box center [431, 125] width 8 height 22
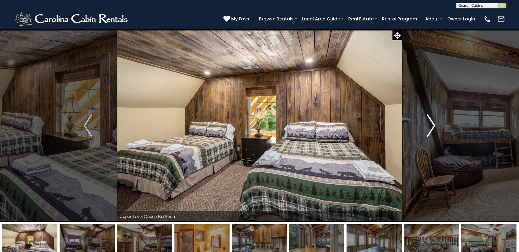
click at [432, 128] on img "Next" at bounding box center [431, 125] width 8 height 22
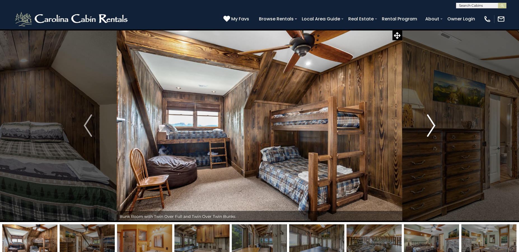
click at [432, 128] on img "Next" at bounding box center [431, 125] width 8 height 22
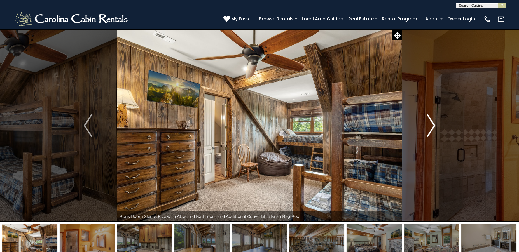
click at [432, 128] on img "Next" at bounding box center [431, 125] width 8 height 22
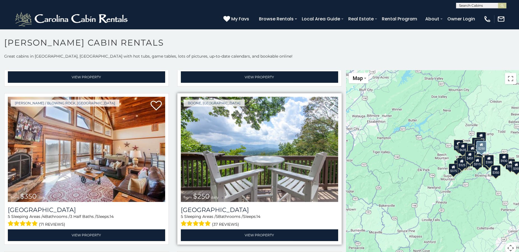
scroll to position [1566, 0]
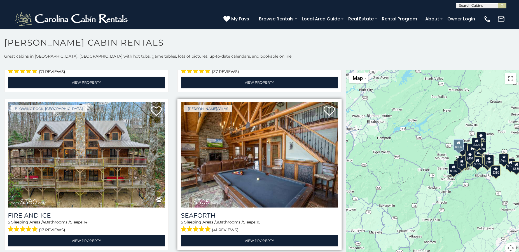
click at [235, 129] on img at bounding box center [259, 154] width 157 height 105
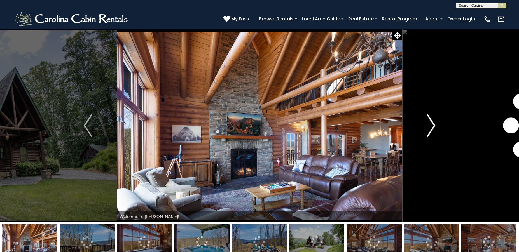
click at [432, 122] on img "Next" at bounding box center [431, 125] width 8 height 22
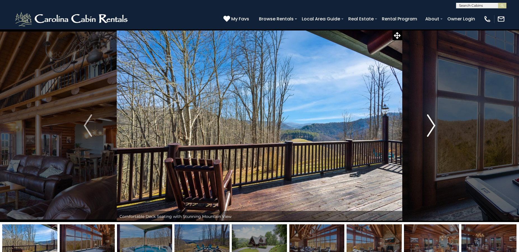
click at [432, 122] on img "Next" at bounding box center [431, 125] width 8 height 22
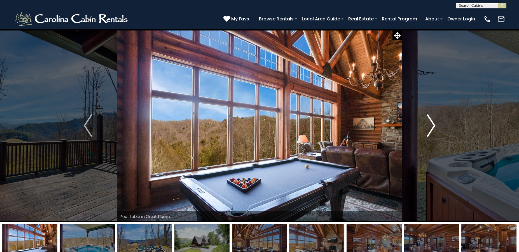
click at [432, 122] on img "Next" at bounding box center [431, 125] width 8 height 22
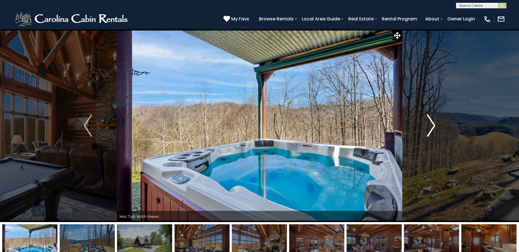
click at [432, 122] on img "Next" at bounding box center [431, 125] width 8 height 22
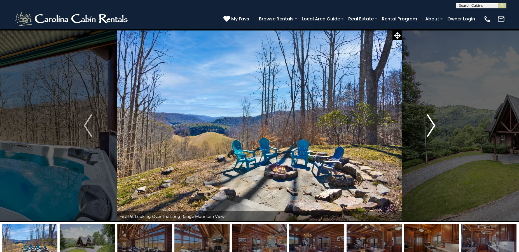
click at [432, 122] on img "Next" at bounding box center [431, 125] width 8 height 22
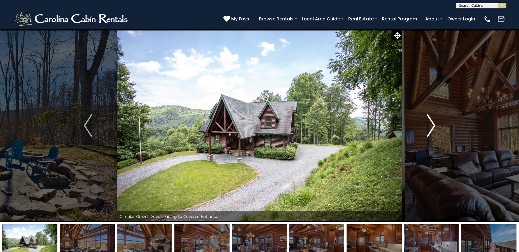
click at [432, 122] on img "Next" at bounding box center [431, 125] width 8 height 22
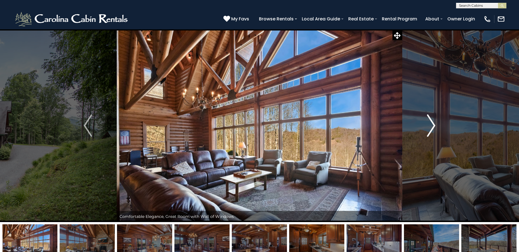
click at [432, 122] on img "Next" at bounding box center [431, 125] width 8 height 22
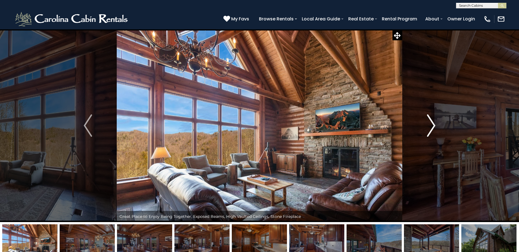
click at [432, 122] on img "Next" at bounding box center [431, 125] width 8 height 22
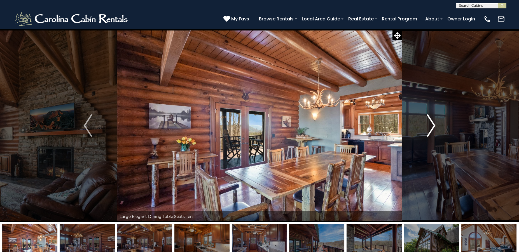
click at [432, 122] on img "Next" at bounding box center [431, 125] width 8 height 22
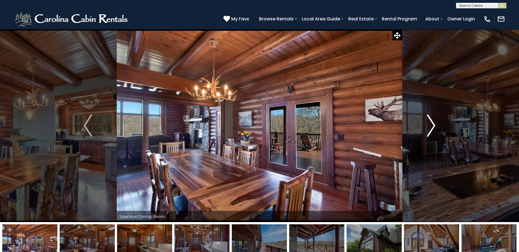
click at [432, 122] on img "Next" at bounding box center [431, 125] width 8 height 22
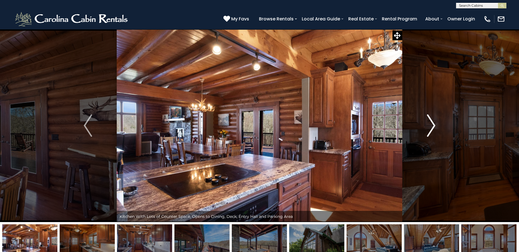
click at [432, 122] on img "Next" at bounding box center [431, 125] width 8 height 22
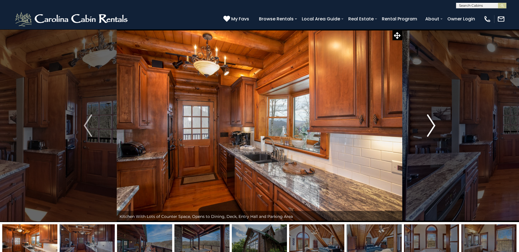
click at [432, 122] on img "Next" at bounding box center [431, 125] width 8 height 22
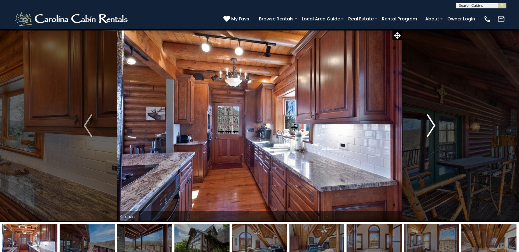
click at [432, 122] on img "Next" at bounding box center [431, 125] width 8 height 22
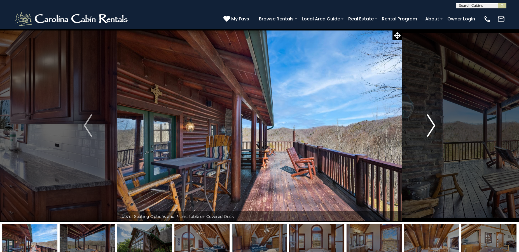
click at [432, 122] on img "Next" at bounding box center [431, 125] width 8 height 22
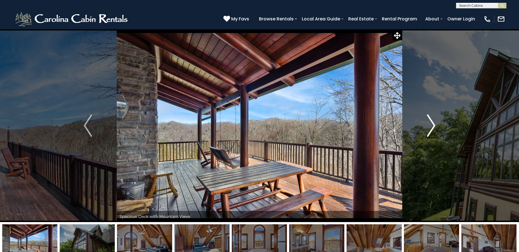
click at [432, 122] on img "Next" at bounding box center [431, 125] width 8 height 22
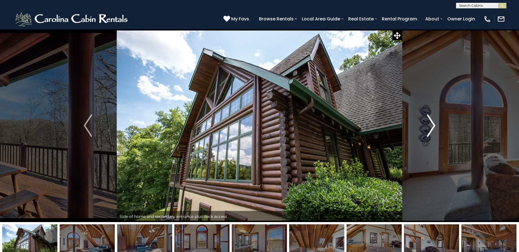
click at [432, 122] on img "Next" at bounding box center [431, 125] width 8 height 22
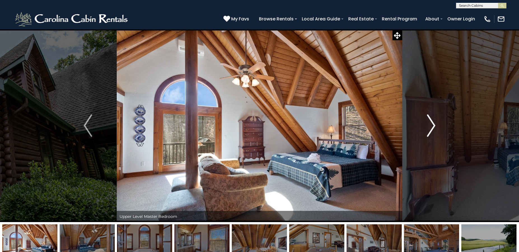
click at [432, 122] on img "Next" at bounding box center [431, 125] width 8 height 22
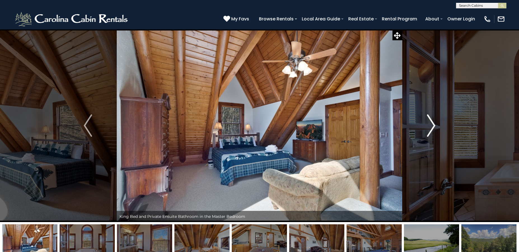
click at [432, 122] on img "Next" at bounding box center [431, 125] width 8 height 22
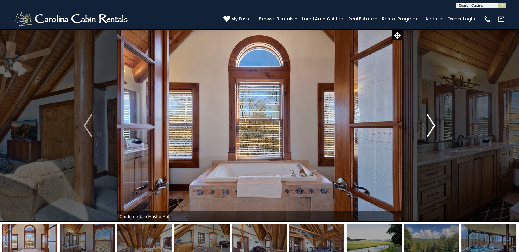
click at [432, 122] on img "Next" at bounding box center [431, 125] width 8 height 22
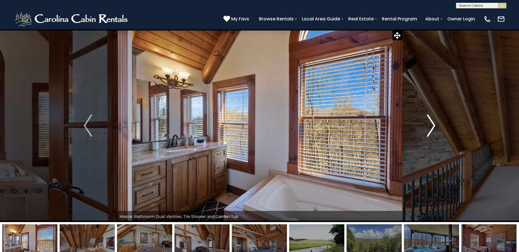
click at [432, 122] on img "Next" at bounding box center [431, 125] width 8 height 22
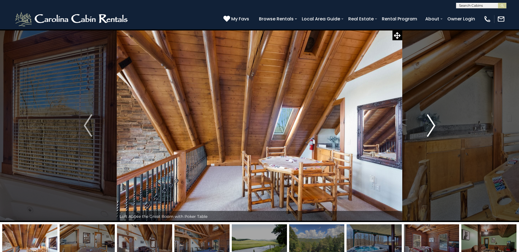
click at [432, 122] on img "Next" at bounding box center [431, 125] width 8 height 22
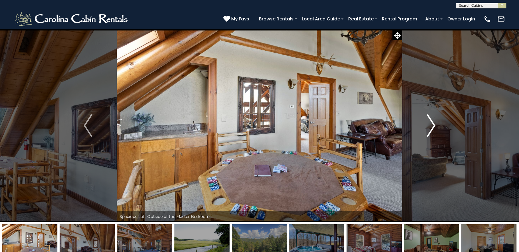
click at [432, 122] on img "Next" at bounding box center [431, 125] width 8 height 22
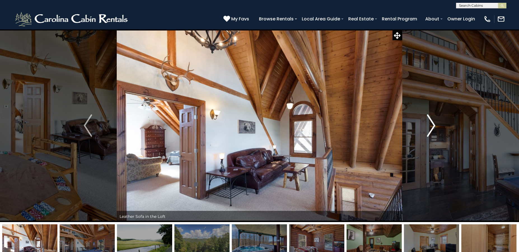
click at [432, 122] on img "Next" at bounding box center [431, 125] width 8 height 22
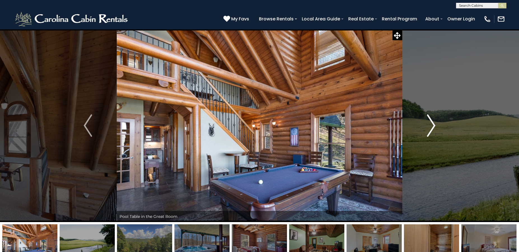
click at [432, 122] on img "Next" at bounding box center [431, 125] width 8 height 22
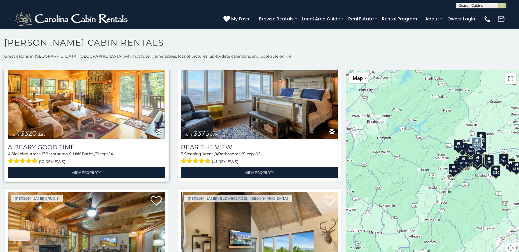
scroll to position [1762, 0]
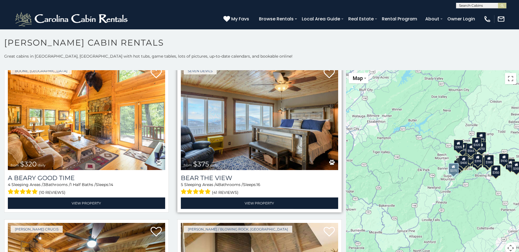
click at [250, 116] on img at bounding box center [259, 117] width 157 height 105
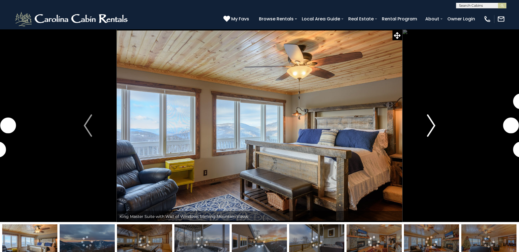
click at [433, 120] on img "Next" at bounding box center [431, 125] width 8 height 22
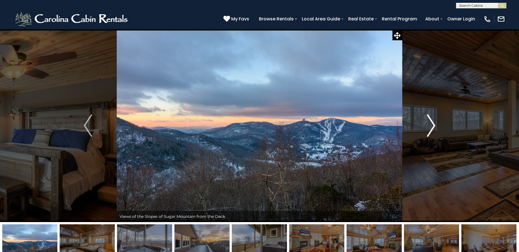
click at [433, 120] on img "Next" at bounding box center [431, 125] width 8 height 22
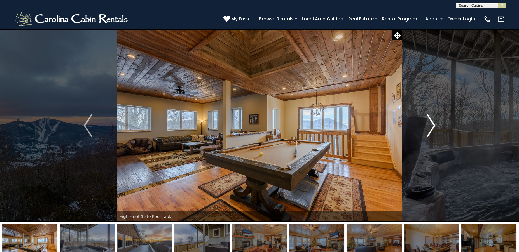
click at [433, 120] on img "Next" at bounding box center [431, 125] width 8 height 22
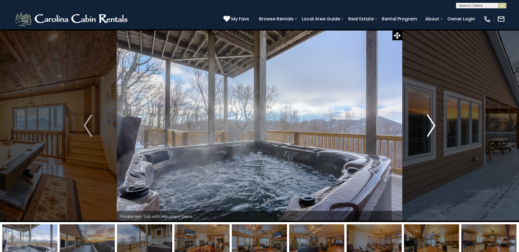
click at [433, 120] on img "Next" at bounding box center [431, 125] width 8 height 22
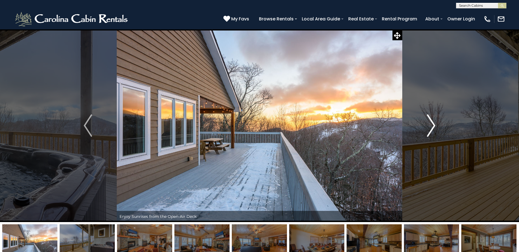
click at [433, 120] on img "Next" at bounding box center [431, 125] width 8 height 22
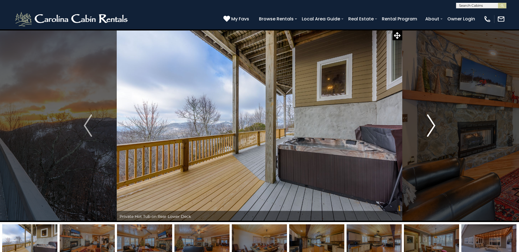
click at [433, 120] on img "Next" at bounding box center [431, 125] width 8 height 22
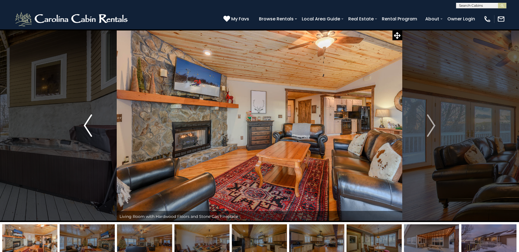
click at [88, 128] on img "Previous" at bounding box center [88, 125] width 8 height 22
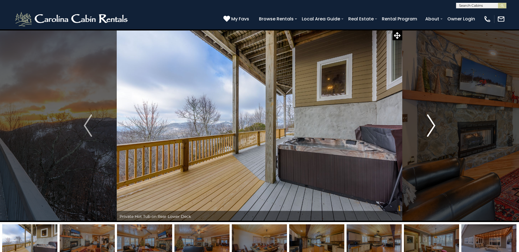
click at [433, 123] on img "Next" at bounding box center [431, 125] width 8 height 22
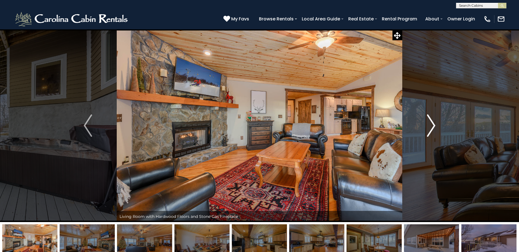
click at [433, 123] on img "Next" at bounding box center [431, 125] width 8 height 22
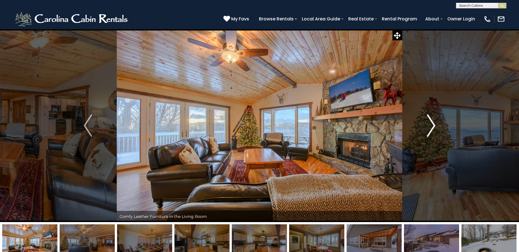
click at [433, 123] on img "Next" at bounding box center [431, 125] width 8 height 22
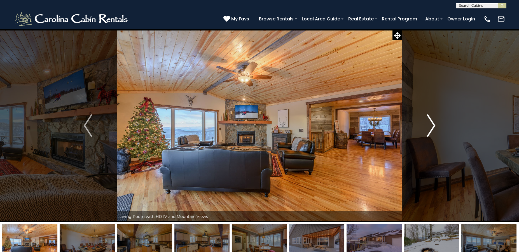
click at [433, 123] on img "Next" at bounding box center [431, 125] width 8 height 22
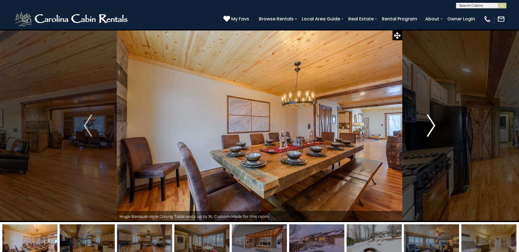
click at [433, 123] on img "Next" at bounding box center [431, 125] width 8 height 22
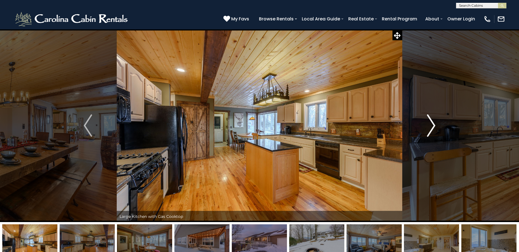
click at [432, 125] on img "Next" at bounding box center [431, 125] width 8 height 22
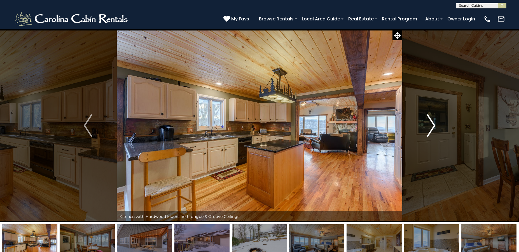
click at [432, 125] on img "Next" at bounding box center [431, 125] width 8 height 22
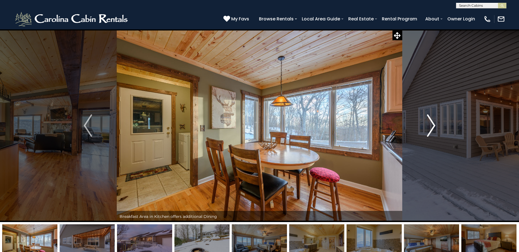
click at [432, 125] on img "Next" at bounding box center [431, 125] width 8 height 22
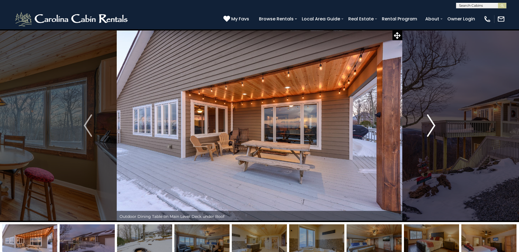
click at [432, 125] on img "Next" at bounding box center [431, 125] width 8 height 22
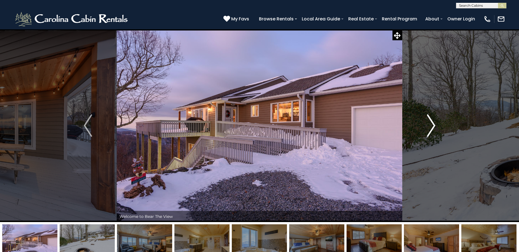
click at [432, 125] on img "Next" at bounding box center [431, 125] width 8 height 22
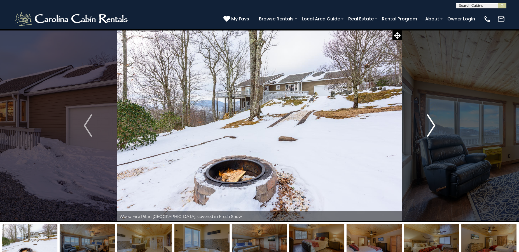
click at [432, 124] on img "Next" at bounding box center [431, 125] width 8 height 22
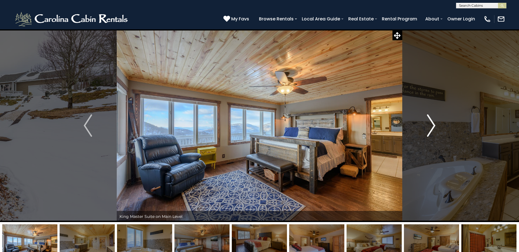
click at [432, 124] on img "Next" at bounding box center [431, 125] width 8 height 22
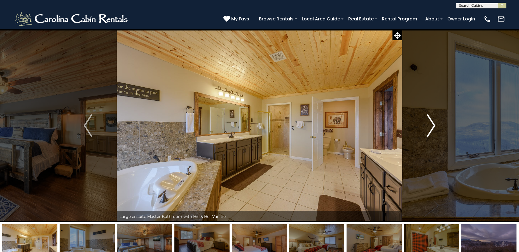
click at [432, 124] on img "Next" at bounding box center [431, 125] width 8 height 22
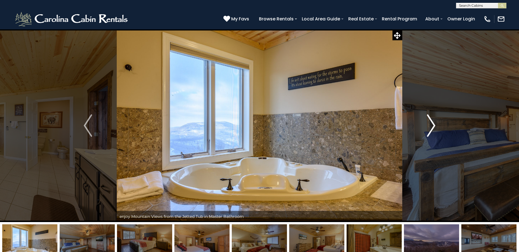
click at [432, 124] on img "Next" at bounding box center [431, 125] width 8 height 22
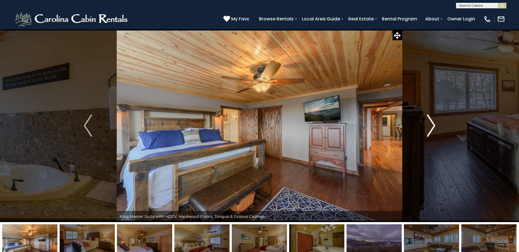
click at [432, 124] on img "Next" at bounding box center [431, 125] width 8 height 22
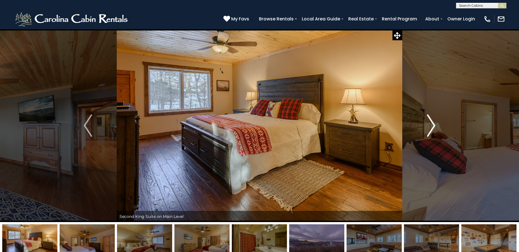
click at [432, 124] on img "Next" at bounding box center [431, 125] width 8 height 22
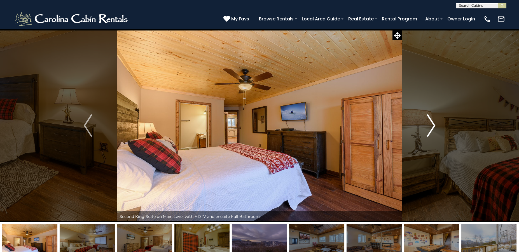
click at [432, 124] on img "Next" at bounding box center [431, 125] width 8 height 22
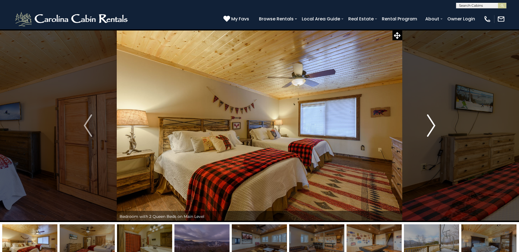
click at [432, 124] on img "Next" at bounding box center [431, 125] width 8 height 22
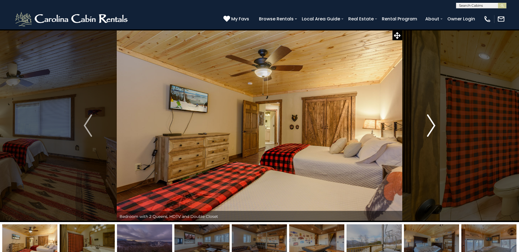
click at [432, 124] on img "Next" at bounding box center [431, 125] width 8 height 22
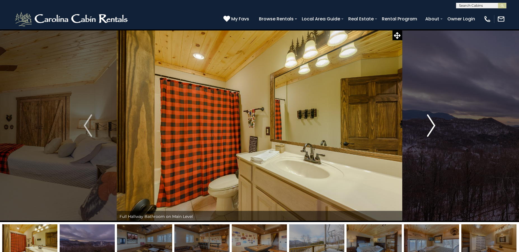
click at [432, 124] on img "Next" at bounding box center [431, 125] width 8 height 22
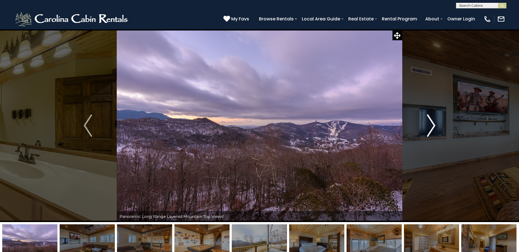
click at [432, 124] on img "Next" at bounding box center [431, 125] width 8 height 22
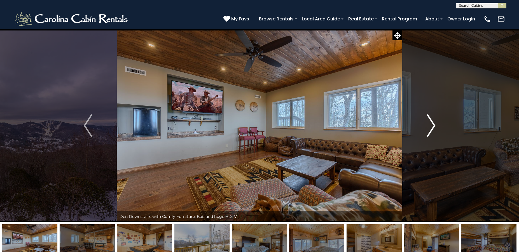
click at [432, 124] on img "Next" at bounding box center [431, 125] width 8 height 22
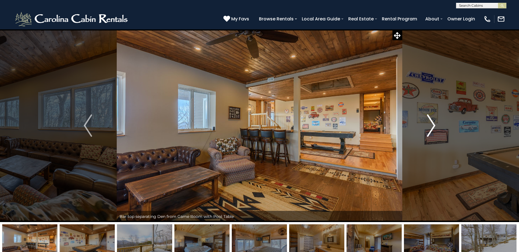
click at [432, 124] on img "Next" at bounding box center [431, 125] width 8 height 22
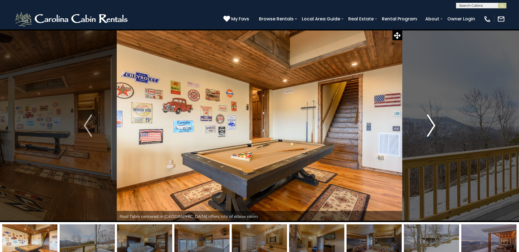
click at [432, 124] on img "Next" at bounding box center [431, 125] width 8 height 22
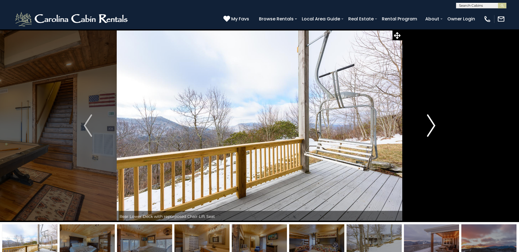
click at [431, 133] on img "Next" at bounding box center [431, 125] width 8 height 22
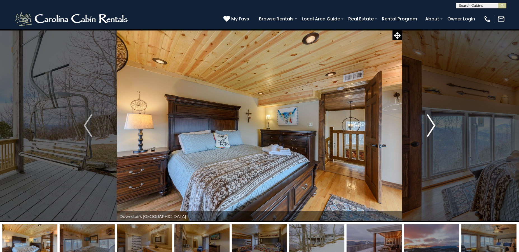
click at [431, 133] on img "Next" at bounding box center [431, 125] width 8 height 22
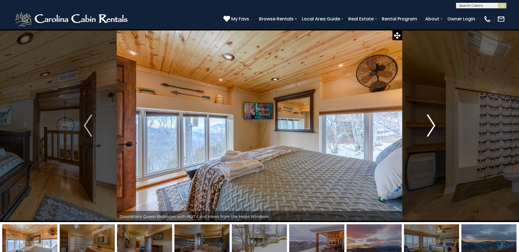
click at [431, 133] on img "Next" at bounding box center [431, 125] width 8 height 22
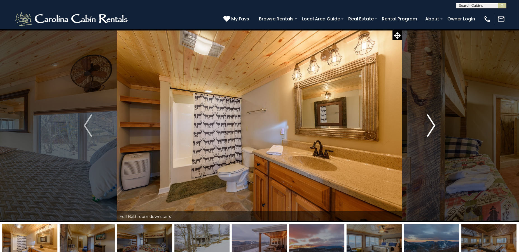
click at [429, 131] on img "Next" at bounding box center [431, 125] width 8 height 22
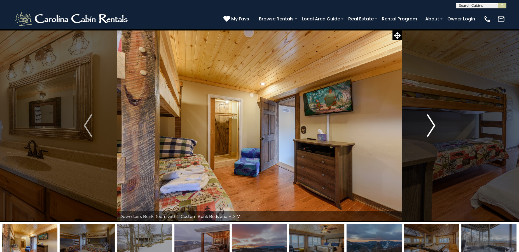
click at [429, 131] on img "Next" at bounding box center [431, 125] width 8 height 22
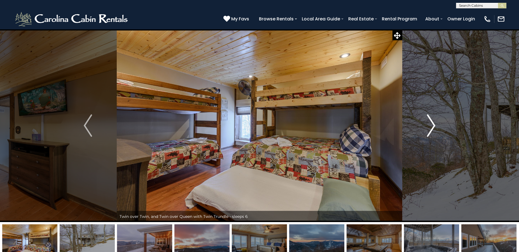
click at [431, 129] on img "Next" at bounding box center [431, 125] width 8 height 22
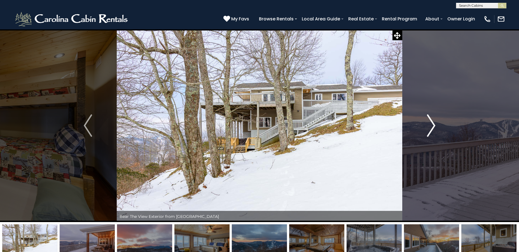
click at [431, 129] on img "Next" at bounding box center [431, 125] width 8 height 22
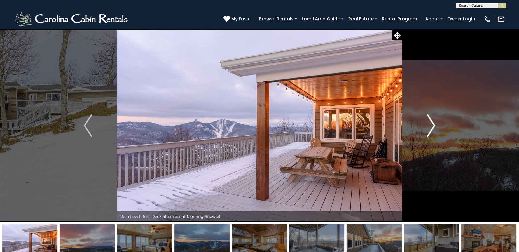
click at [431, 129] on img "Next" at bounding box center [431, 125] width 8 height 22
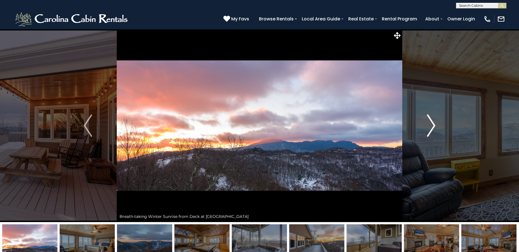
click at [431, 129] on img "Next" at bounding box center [431, 125] width 8 height 22
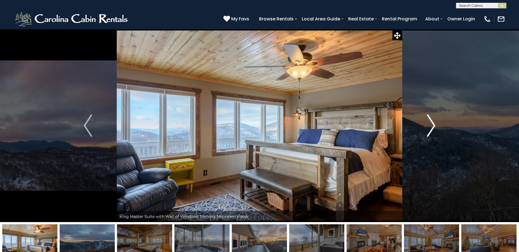
click at [431, 129] on img "Next" at bounding box center [431, 125] width 8 height 22
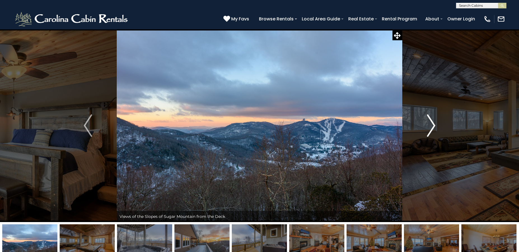
click at [431, 129] on img "Next" at bounding box center [431, 125] width 8 height 22
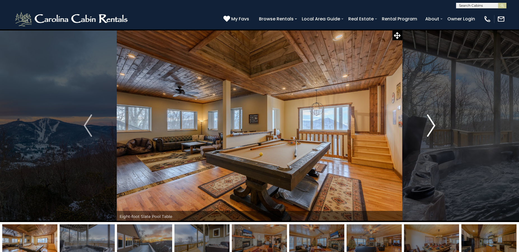
click at [431, 129] on img "Next" at bounding box center [431, 125] width 8 height 22
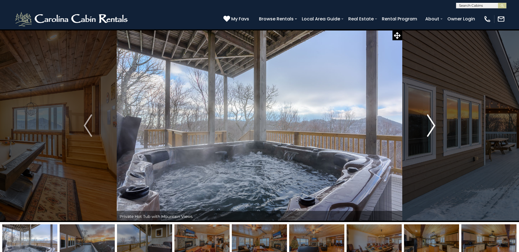
click at [431, 129] on img "Next" at bounding box center [431, 125] width 8 height 22
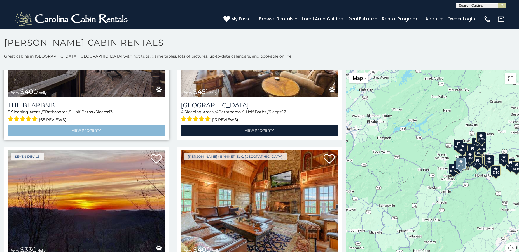
scroll to position [755, 0]
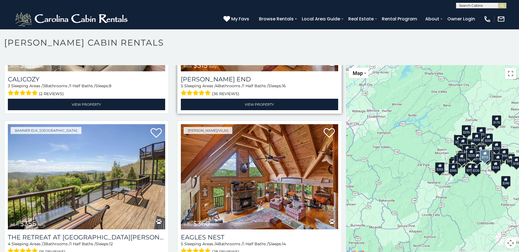
scroll to position [2814, 0]
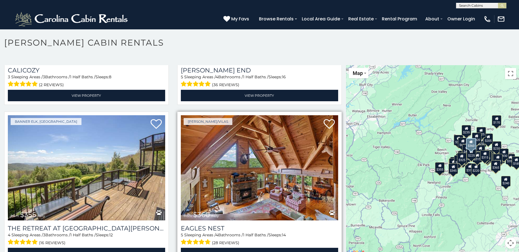
click at [258, 134] on img at bounding box center [259, 167] width 157 height 105
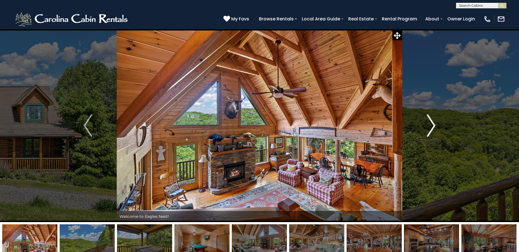
click at [431, 130] on img "Next" at bounding box center [431, 125] width 8 height 22
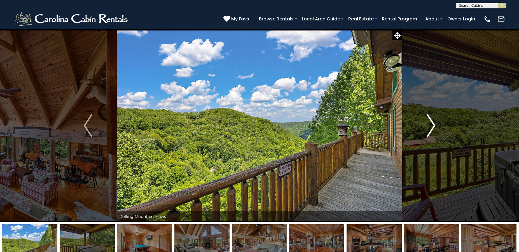
click at [431, 130] on img "Next" at bounding box center [431, 125] width 8 height 22
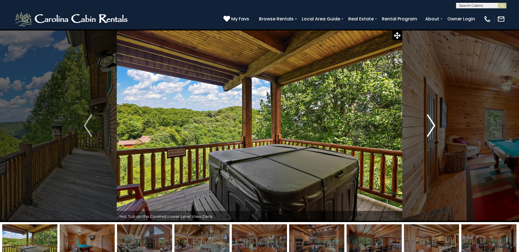
click at [431, 130] on img "Next" at bounding box center [431, 125] width 8 height 22
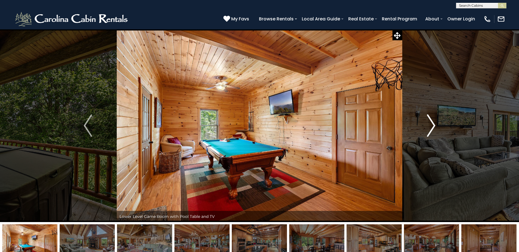
click at [431, 130] on img "Next" at bounding box center [431, 125] width 8 height 22
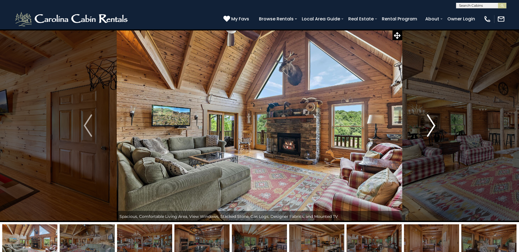
click at [431, 130] on img "Next" at bounding box center [431, 125] width 8 height 22
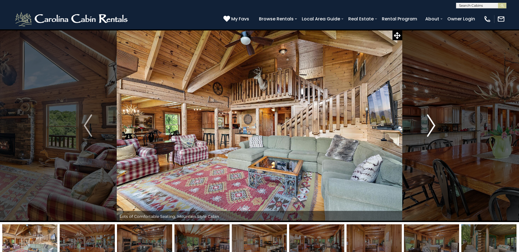
click at [431, 130] on img "Next" at bounding box center [431, 125] width 8 height 22
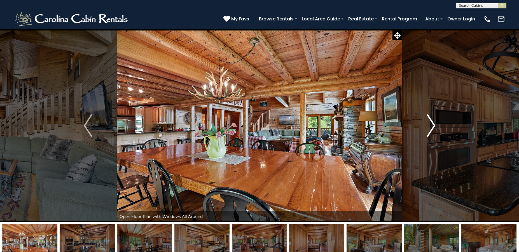
click at [431, 130] on img "Next" at bounding box center [431, 125] width 8 height 22
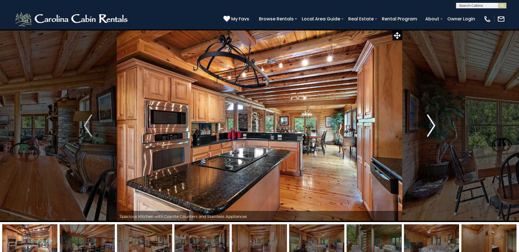
click at [431, 130] on img "Next" at bounding box center [431, 125] width 8 height 22
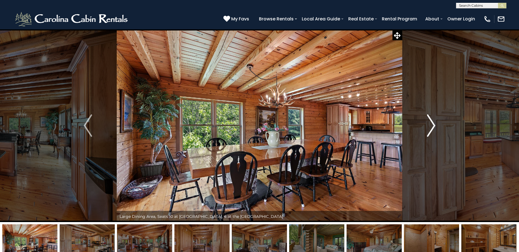
click at [431, 130] on img "Next" at bounding box center [431, 125] width 8 height 22
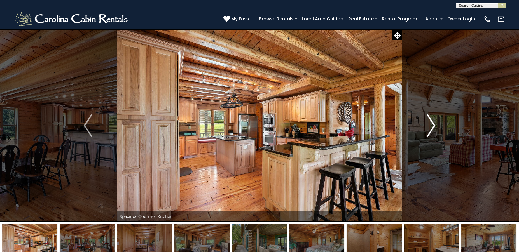
click at [431, 130] on img "Next" at bounding box center [431, 125] width 8 height 22
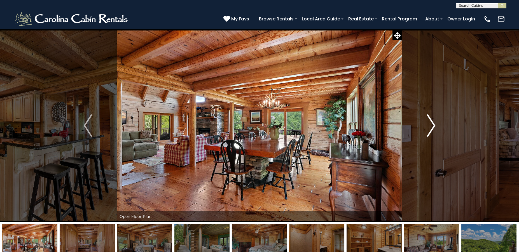
click at [431, 130] on img "Next" at bounding box center [431, 125] width 8 height 22
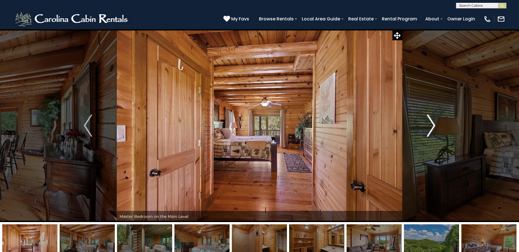
click at [431, 130] on img "Next" at bounding box center [431, 125] width 8 height 22
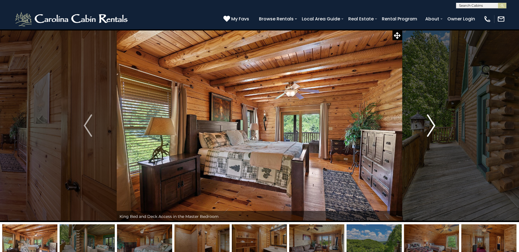
click at [431, 130] on img "Next" at bounding box center [431, 125] width 8 height 22
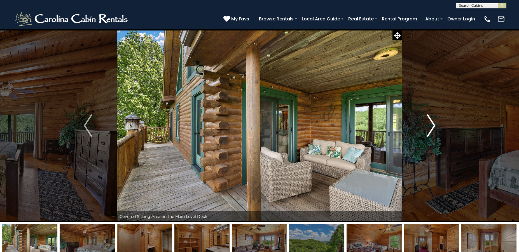
click at [431, 130] on img "Next" at bounding box center [431, 125] width 8 height 22
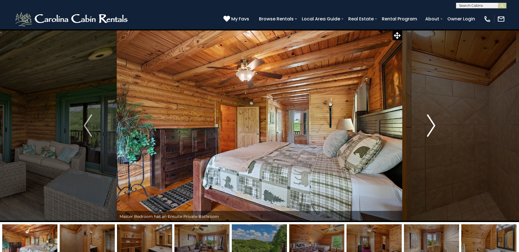
click at [431, 130] on img "Next" at bounding box center [431, 125] width 8 height 22
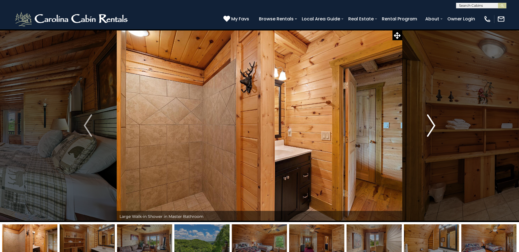
click at [431, 130] on img "Next" at bounding box center [431, 125] width 8 height 22
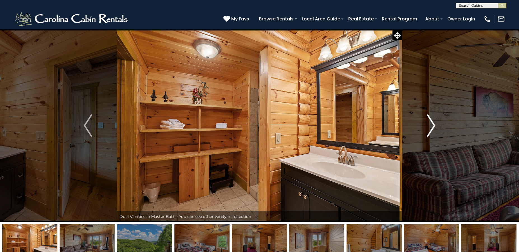
click at [431, 130] on img "Next" at bounding box center [431, 125] width 8 height 22
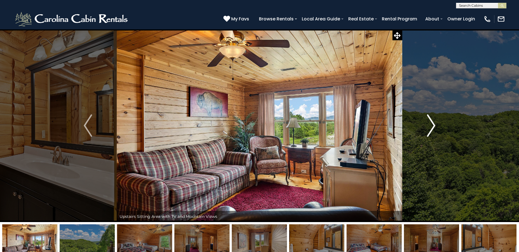
click at [431, 130] on img "Next" at bounding box center [431, 125] width 8 height 22
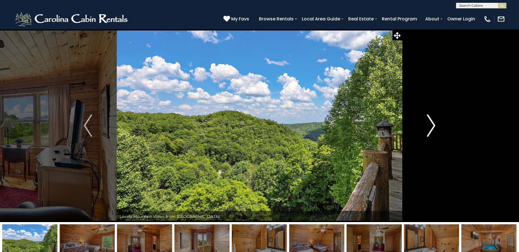
click at [431, 130] on img "Next" at bounding box center [431, 125] width 8 height 22
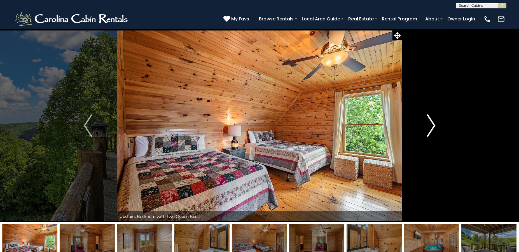
click at [431, 130] on img "Next" at bounding box center [431, 125] width 8 height 22
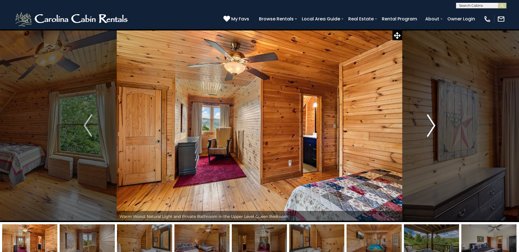
click at [431, 130] on img "Next" at bounding box center [431, 125] width 8 height 22
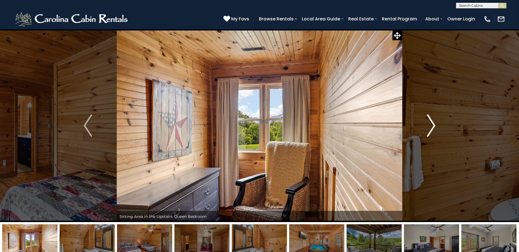
click at [431, 130] on img "Next" at bounding box center [431, 125] width 8 height 22
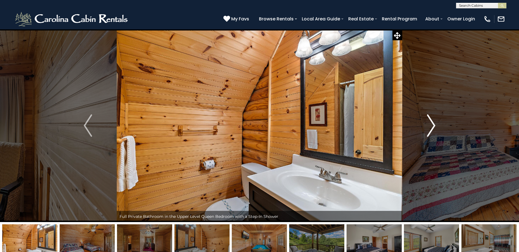
click at [431, 130] on img "Next" at bounding box center [431, 125] width 8 height 22
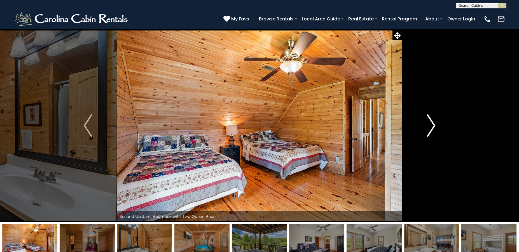
click at [431, 130] on img "Next" at bounding box center [431, 125] width 8 height 22
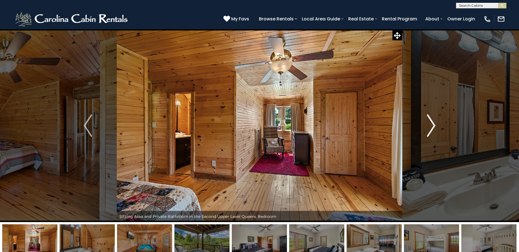
click at [431, 132] on img "Next" at bounding box center [431, 125] width 8 height 22
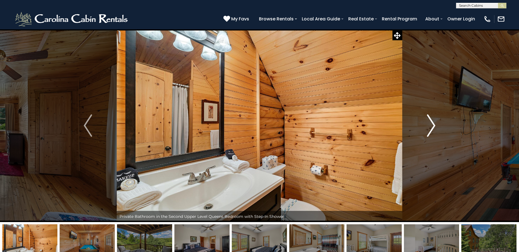
click at [430, 136] on img "Next" at bounding box center [431, 125] width 8 height 22
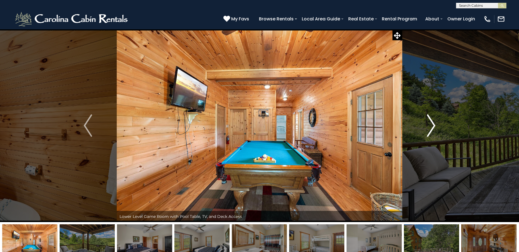
click at [430, 136] on img "Next" at bounding box center [431, 125] width 8 height 22
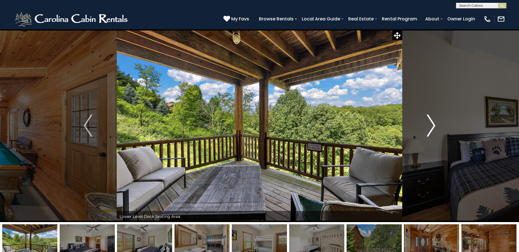
click at [430, 136] on img "Next" at bounding box center [431, 125] width 8 height 22
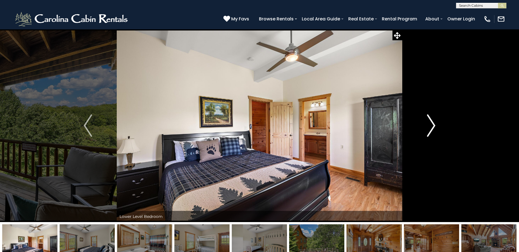
click at [430, 136] on img "Next" at bounding box center [431, 125] width 8 height 22
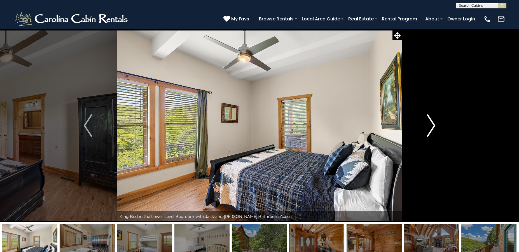
click at [430, 136] on img "Next" at bounding box center [431, 125] width 8 height 22
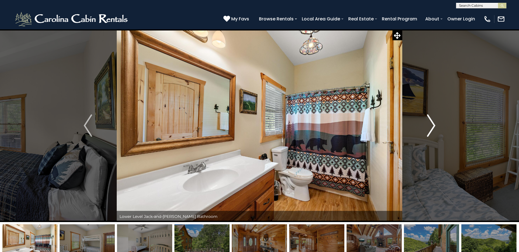
click at [430, 136] on img "Next" at bounding box center [431, 125] width 8 height 22
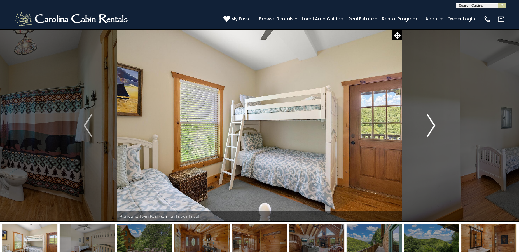
click at [430, 136] on img "Next" at bounding box center [431, 125] width 8 height 22
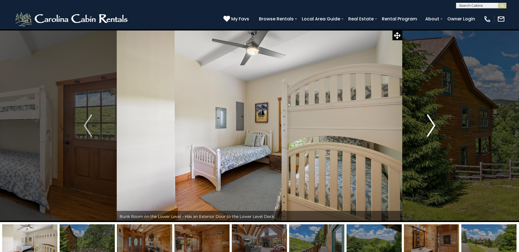
click at [430, 136] on img "Next" at bounding box center [431, 125] width 8 height 22
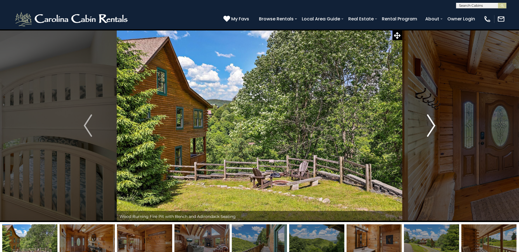
click at [430, 136] on img "Next" at bounding box center [431, 125] width 8 height 22
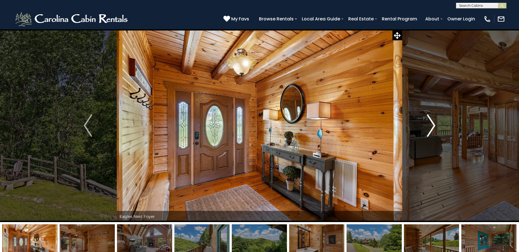
click at [430, 136] on img "Next" at bounding box center [431, 125] width 8 height 22
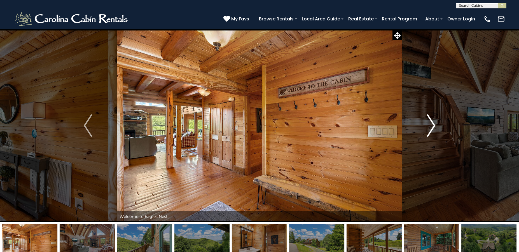
click at [430, 136] on img "Next" at bounding box center [431, 125] width 8 height 22
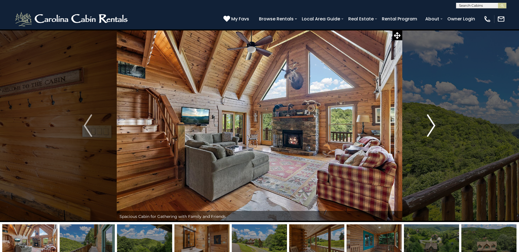
click at [430, 136] on img "Next" at bounding box center [431, 125] width 8 height 22
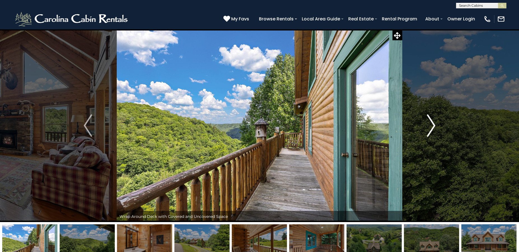
click at [430, 136] on img "Next" at bounding box center [431, 125] width 8 height 22
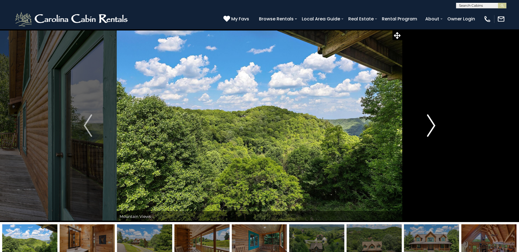
click at [430, 136] on img "Next" at bounding box center [431, 125] width 8 height 22
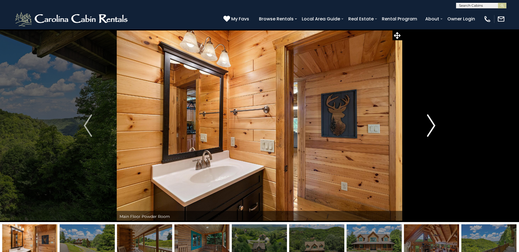
click at [430, 136] on img "Next" at bounding box center [431, 125] width 8 height 22
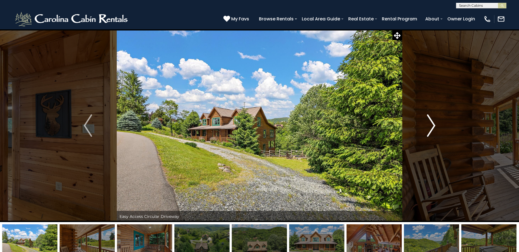
click at [430, 136] on img "Next" at bounding box center [431, 125] width 8 height 22
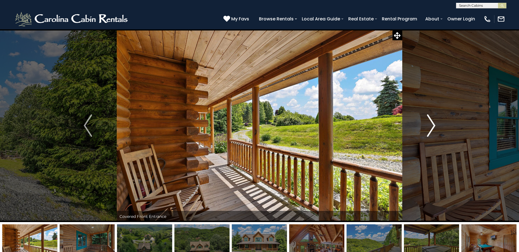
click at [430, 136] on img "Next" at bounding box center [431, 125] width 8 height 22
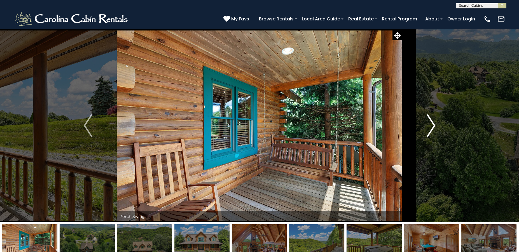
click at [430, 136] on img "Next" at bounding box center [431, 125] width 8 height 22
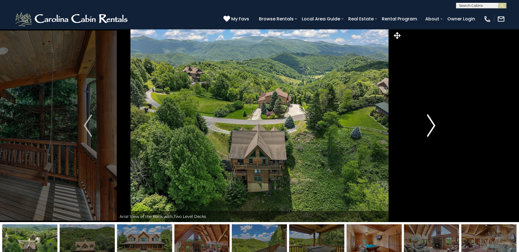
click at [430, 136] on img "Next" at bounding box center [431, 125] width 8 height 22
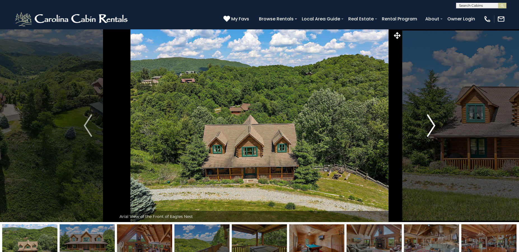
click at [430, 136] on img "Next" at bounding box center [431, 125] width 8 height 22
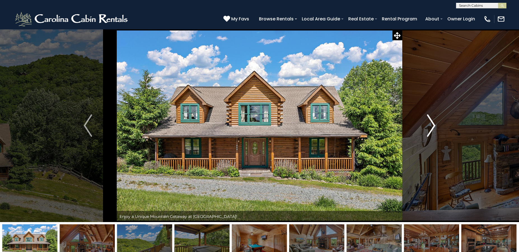
click at [430, 136] on img "Next" at bounding box center [431, 125] width 8 height 22
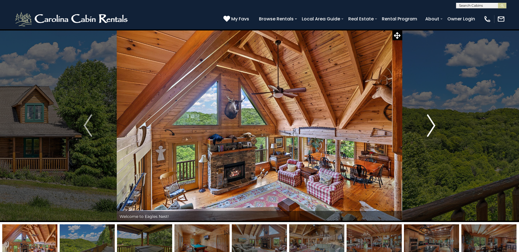
click at [430, 136] on img "Next" at bounding box center [431, 125] width 8 height 22
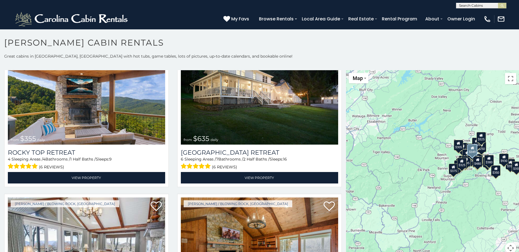
scroll to position [448, 0]
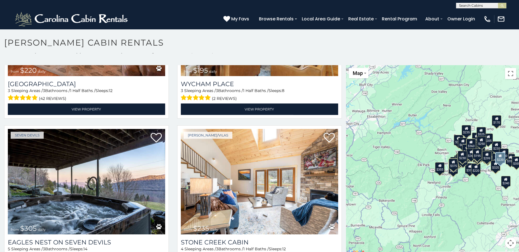
scroll to position [3598, 0]
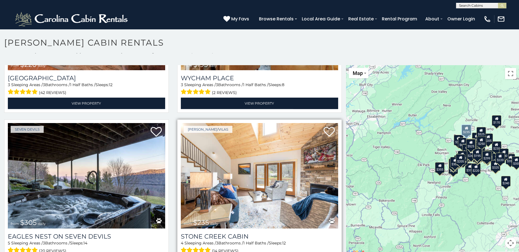
click at [257, 157] on img at bounding box center [259, 175] width 157 height 105
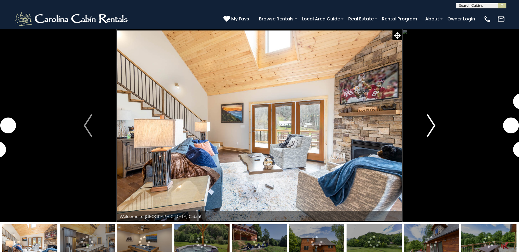
click at [432, 124] on img "Next" at bounding box center [431, 125] width 8 height 22
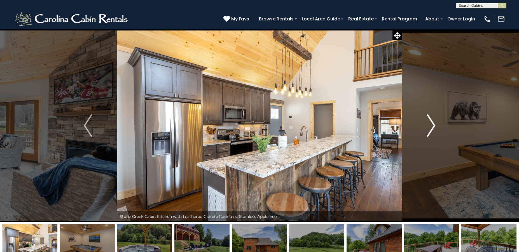
click at [432, 124] on img "Next" at bounding box center [431, 125] width 8 height 22
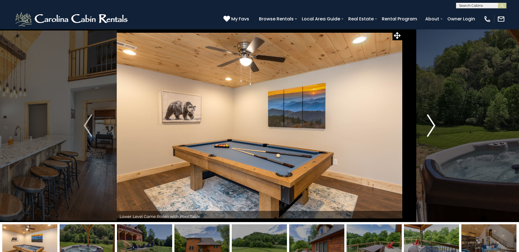
click at [432, 124] on img "Next" at bounding box center [431, 125] width 8 height 22
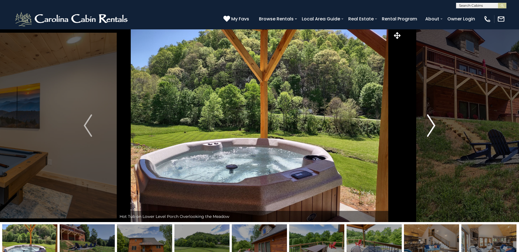
click at [432, 124] on img "Next" at bounding box center [431, 125] width 8 height 22
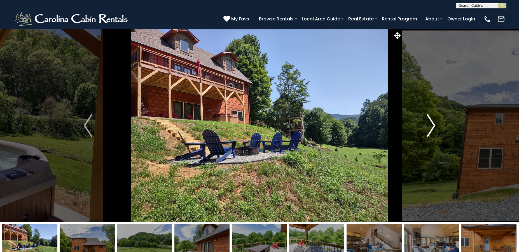
click at [432, 124] on img "Next" at bounding box center [431, 125] width 8 height 22
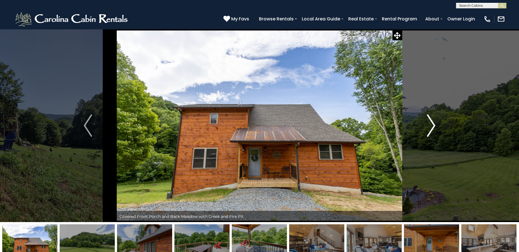
click at [432, 124] on img "Next" at bounding box center [431, 125] width 8 height 22
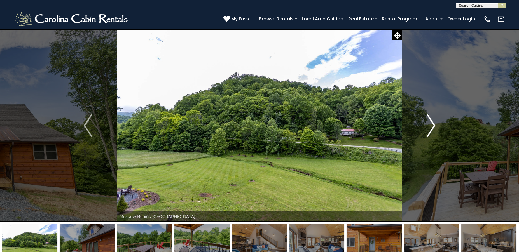
click at [432, 124] on img "Next" at bounding box center [431, 125] width 8 height 22
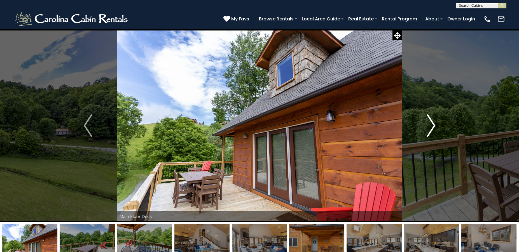
click at [432, 124] on img "Next" at bounding box center [431, 125] width 8 height 22
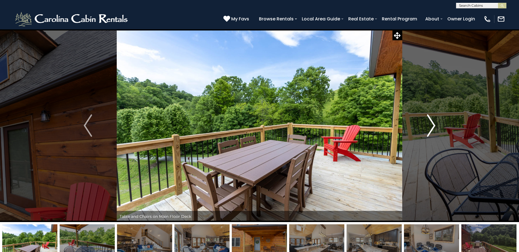
click at [432, 124] on img "Next" at bounding box center [431, 125] width 8 height 22
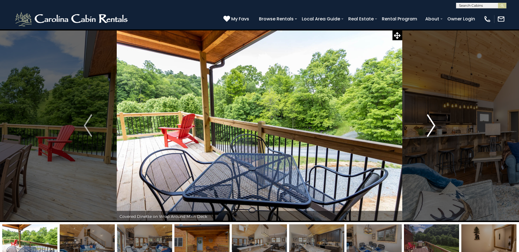
click at [432, 124] on img "Next" at bounding box center [431, 125] width 8 height 22
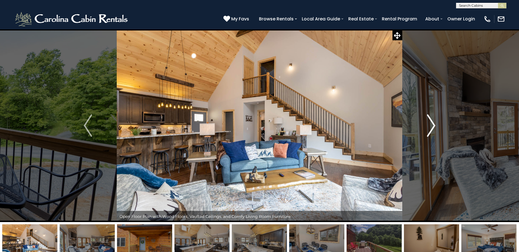
click at [432, 124] on img "Next" at bounding box center [431, 125] width 8 height 22
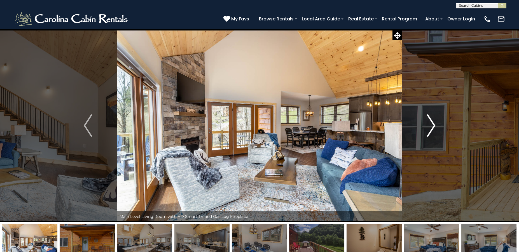
click at [432, 124] on img "Next" at bounding box center [431, 125] width 8 height 22
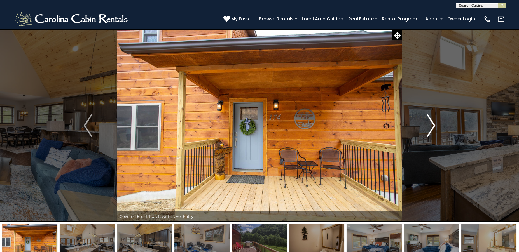
click at [432, 124] on img "Next" at bounding box center [431, 125] width 8 height 22
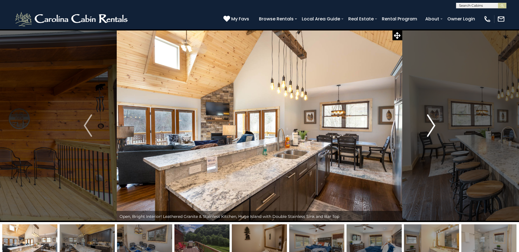
click at [432, 124] on img "Next" at bounding box center [431, 125] width 8 height 22
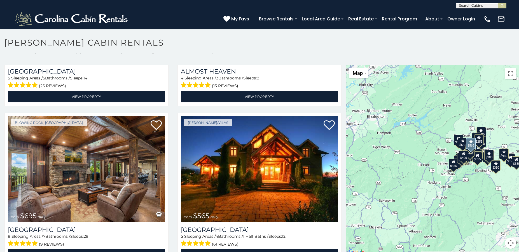
scroll to position [1427, 0]
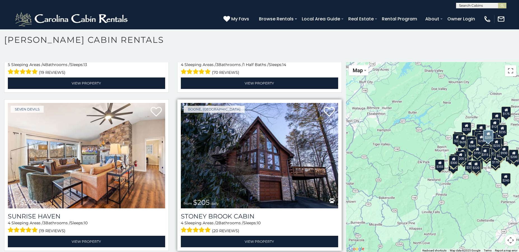
scroll to position [4576, 0]
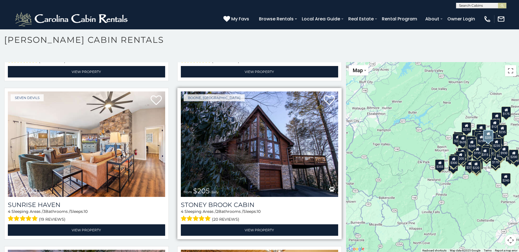
click at [283, 109] on img at bounding box center [259, 143] width 157 height 105
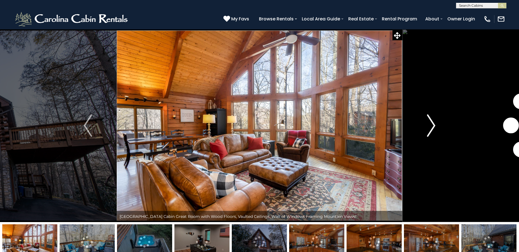
click at [431, 130] on img "Next" at bounding box center [431, 125] width 8 height 22
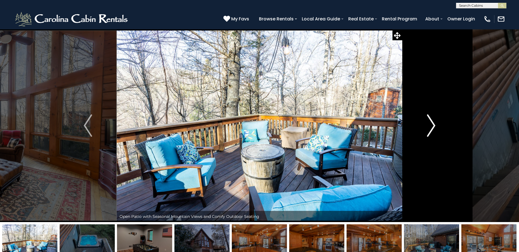
click at [431, 130] on img "Next" at bounding box center [431, 125] width 8 height 22
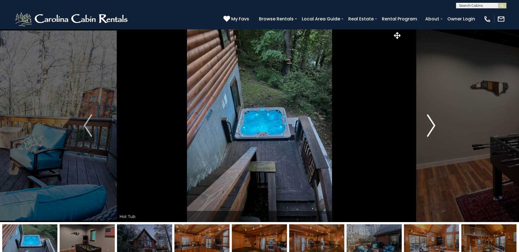
click at [431, 130] on img "Next" at bounding box center [431, 125] width 8 height 22
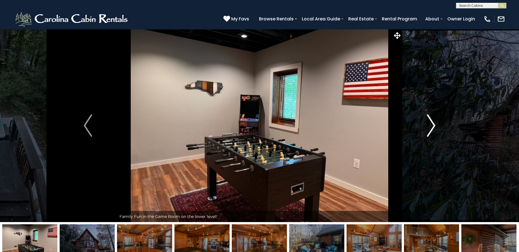
click at [431, 130] on img "Next" at bounding box center [431, 125] width 8 height 22
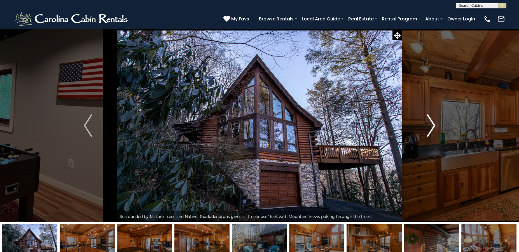
click at [431, 130] on img "Next" at bounding box center [431, 125] width 8 height 22
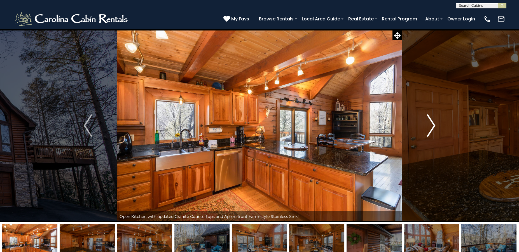
click at [431, 130] on img "Next" at bounding box center [431, 125] width 8 height 22
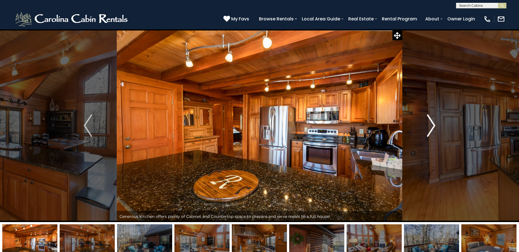
click at [431, 130] on img "Next" at bounding box center [431, 125] width 8 height 22
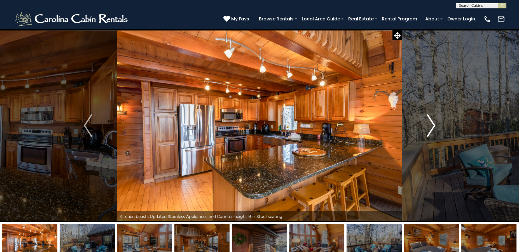
click at [431, 130] on img "Next" at bounding box center [431, 125] width 8 height 22
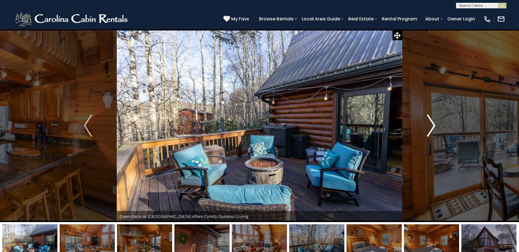
click at [431, 130] on img "Next" at bounding box center [431, 125] width 8 height 22
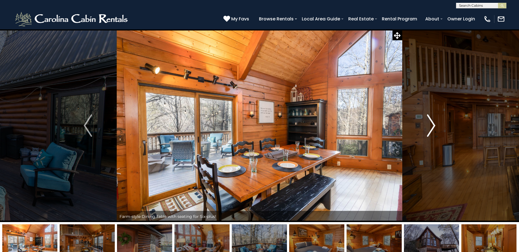
click at [430, 130] on img "Next" at bounding box center [431, 125] width 8 height 22
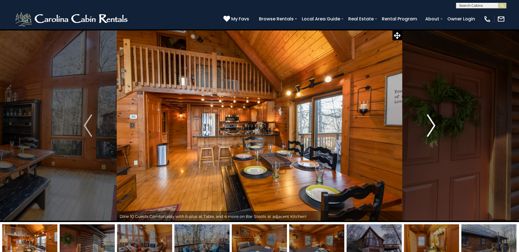
click at [432, 129] on img "Next" at bounding box center [431, 125] width 8 height 22
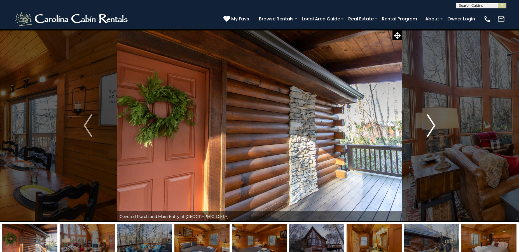
click at [432, 129] on img "Next" at bounding box center [431, 125] width 8 height 22
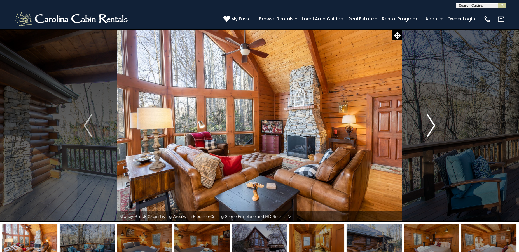
click at [432, 129] on img "Next" at bounding box center [431, 125] width 8 height 22
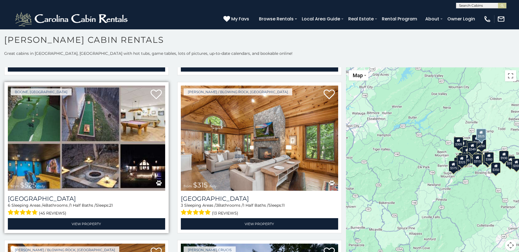
scroll to position [196, 0]
